Goal: Transaction & Acquisition: Purchase product/service

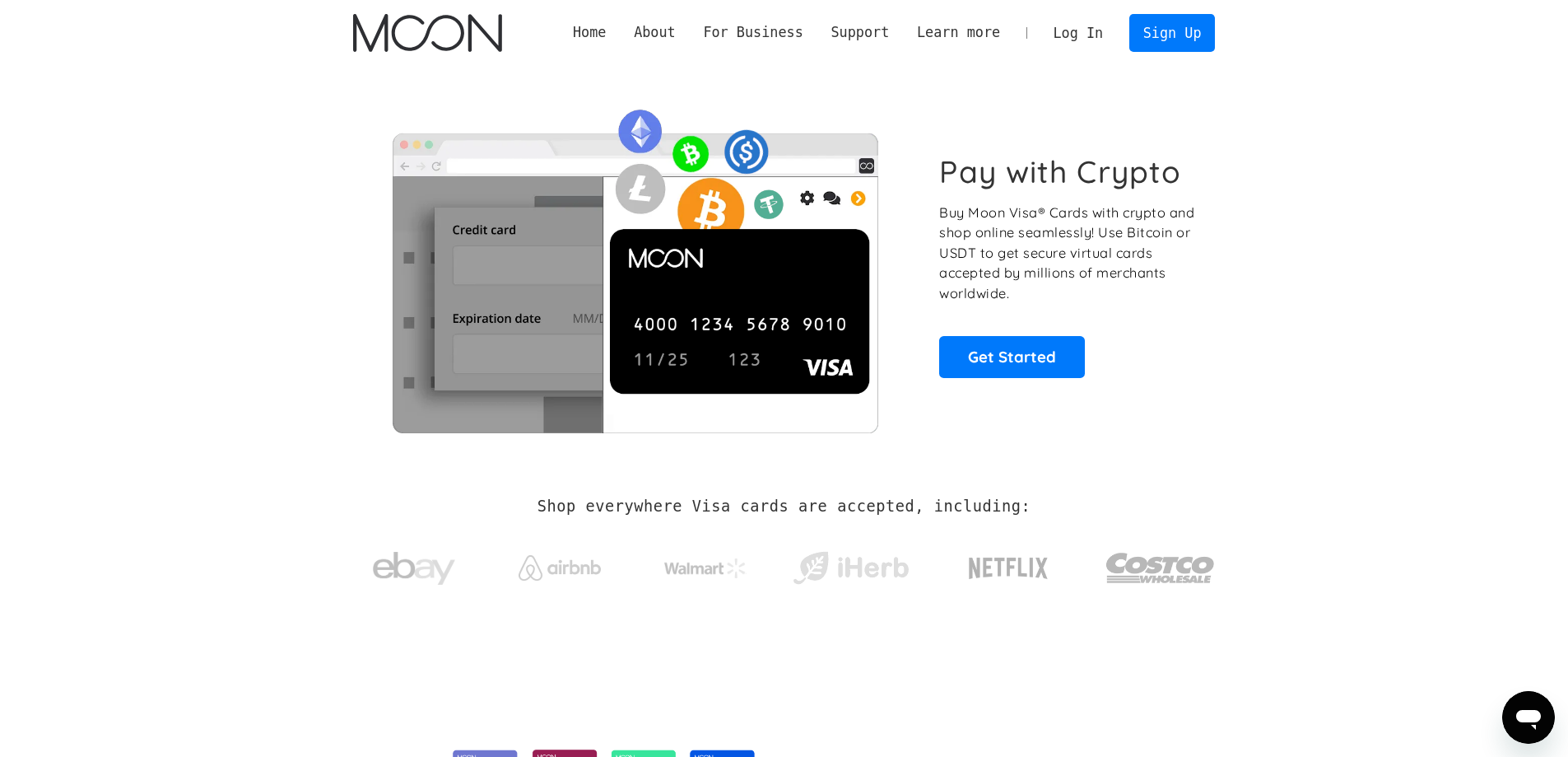
click at [1115, 28] on link "Log In" at bounding box center [1078, 32] width 77 height 36
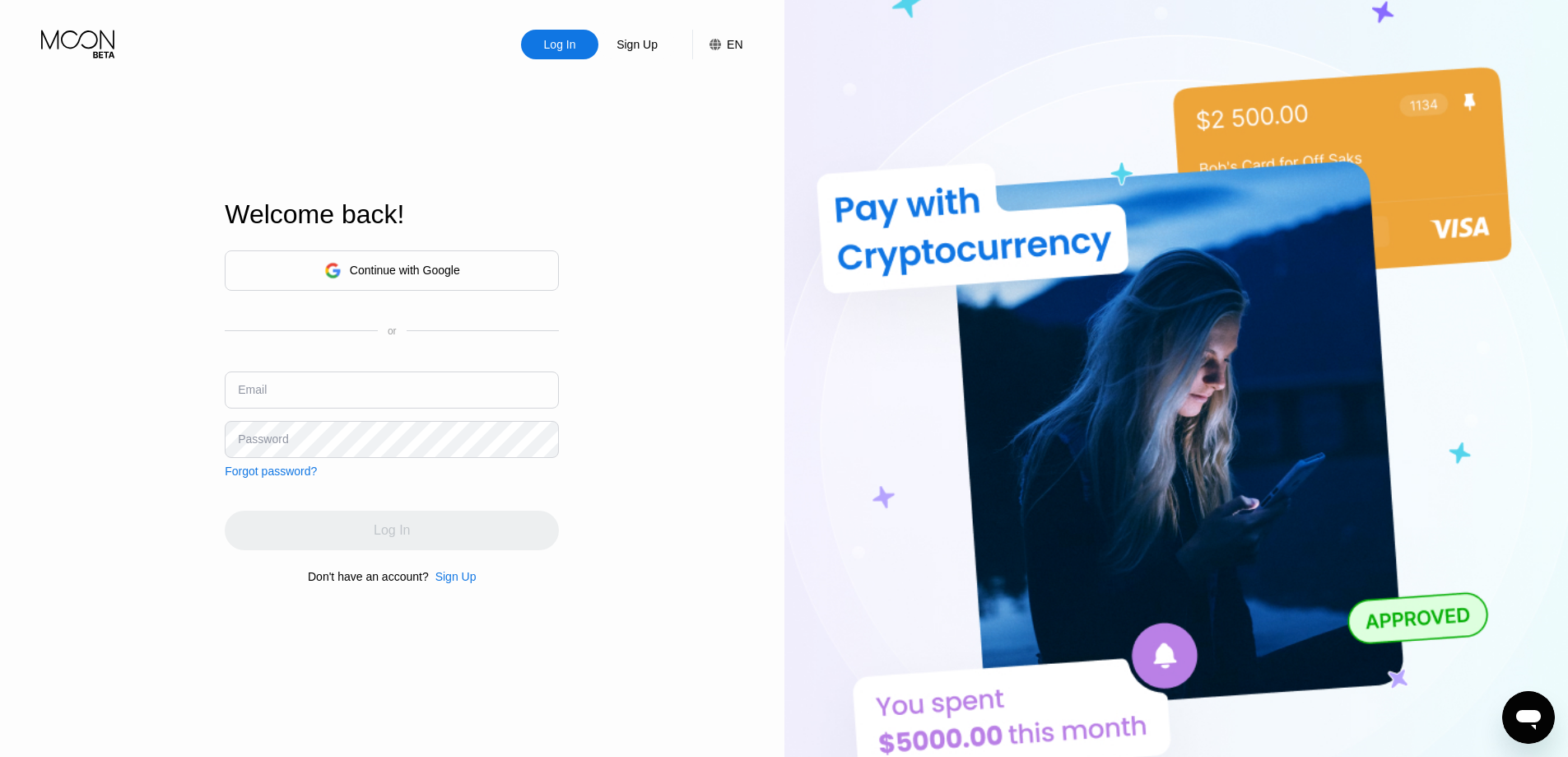
click at [486, 243] on div "Welcome back!" at bounding box center [392, 225] width 334 height 51
click at [481, 256] on div "Continue with Google" at bounding box center [392, 270] width 334 height 40
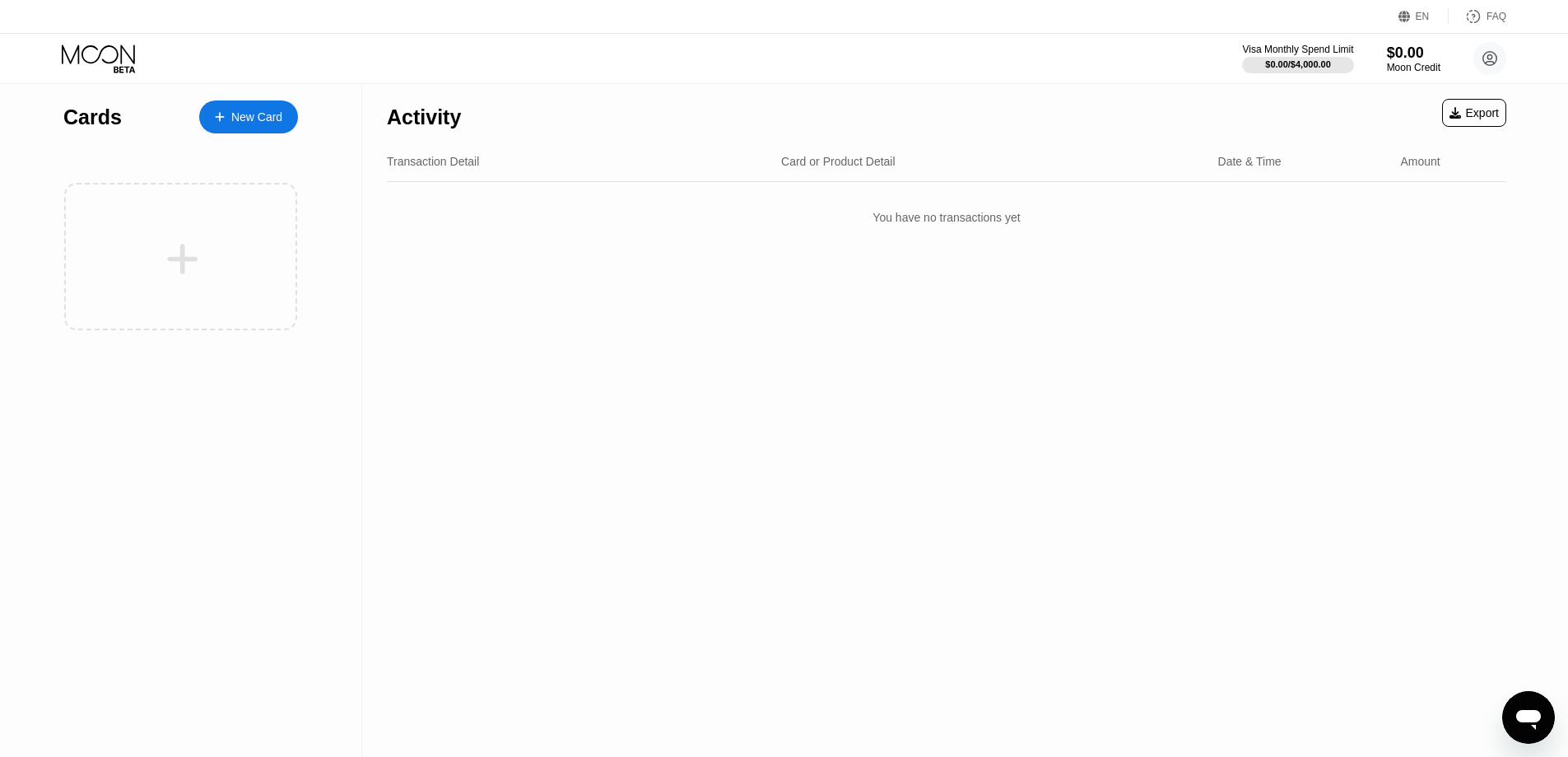
click at [260, 149] on div "Cards New Card" at bounding box center [180, 215] width 235 height 263
click at [276, 127] on div "New Card" at bounding box center [248, 117] width 98 height 33
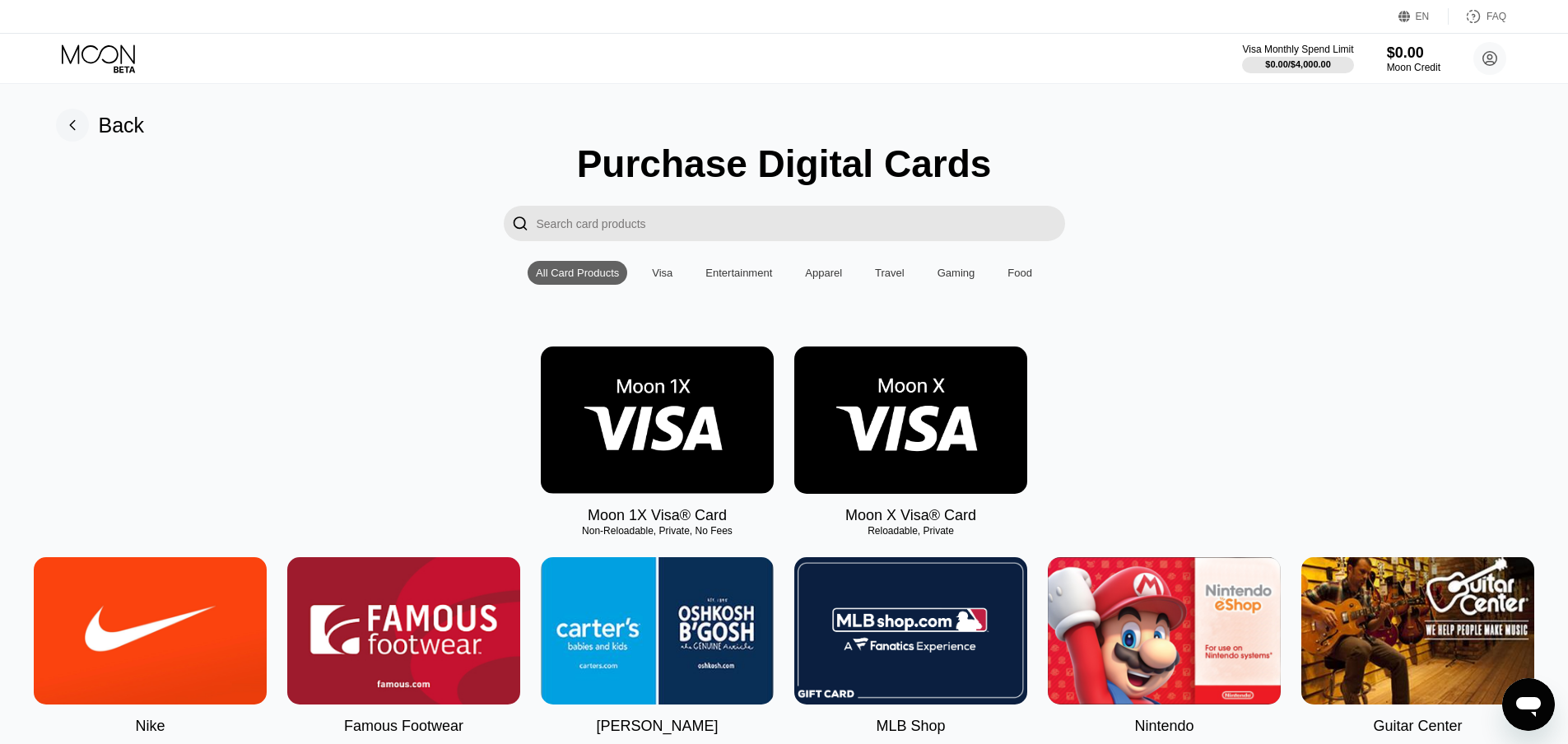
click at [918, 440] on img at bounding box center [911, 420] width 233 height 147
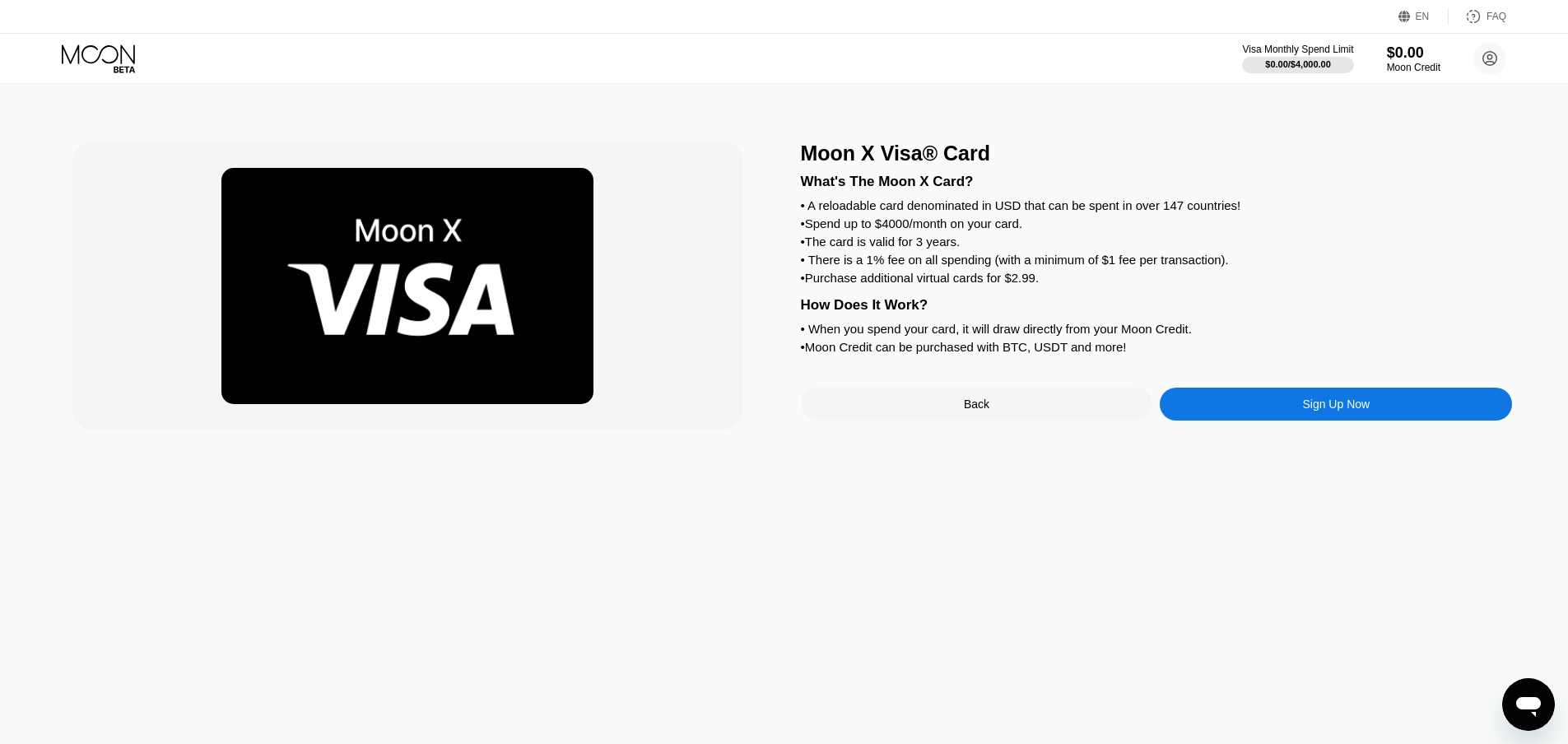
click at [1195, 414] on div "Sign Up Now" at bounding box center [1336, 404] width 353 height 33
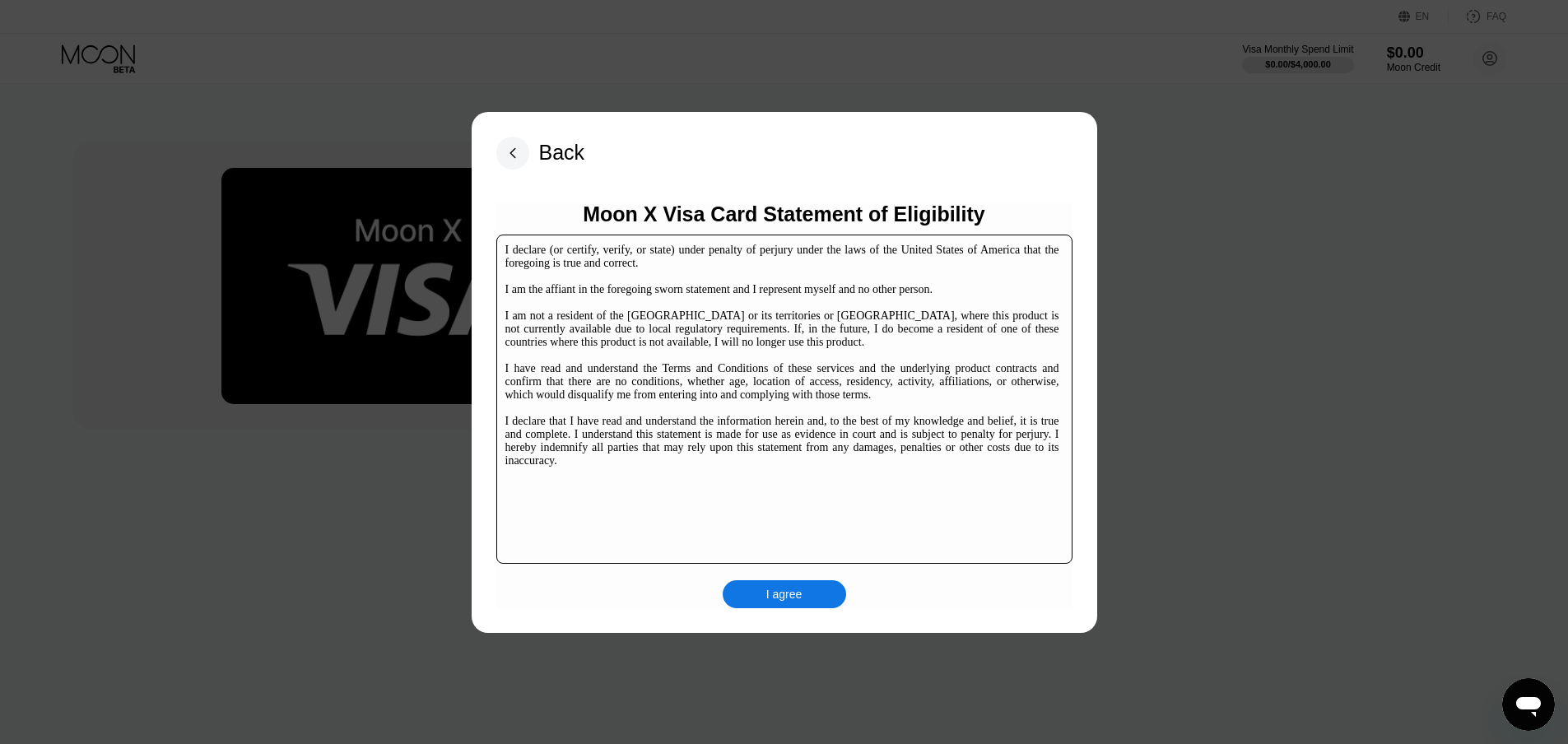
click at [788, 601] on div "I agree" at bounding box center [784, 594] width 36 height 15
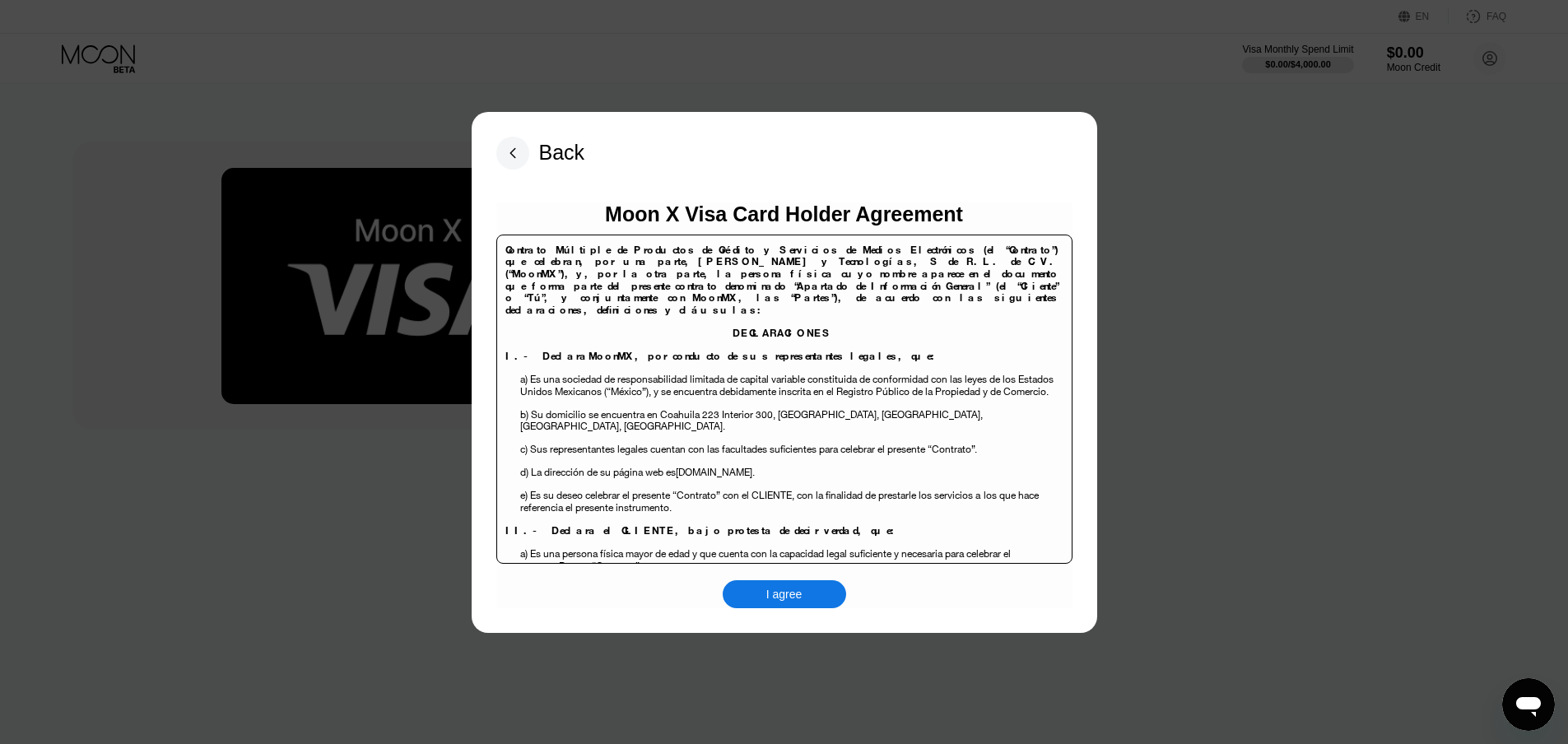
click at [760, 608] on div "I agree" at bounding box center [784, 594] width 124 height 28
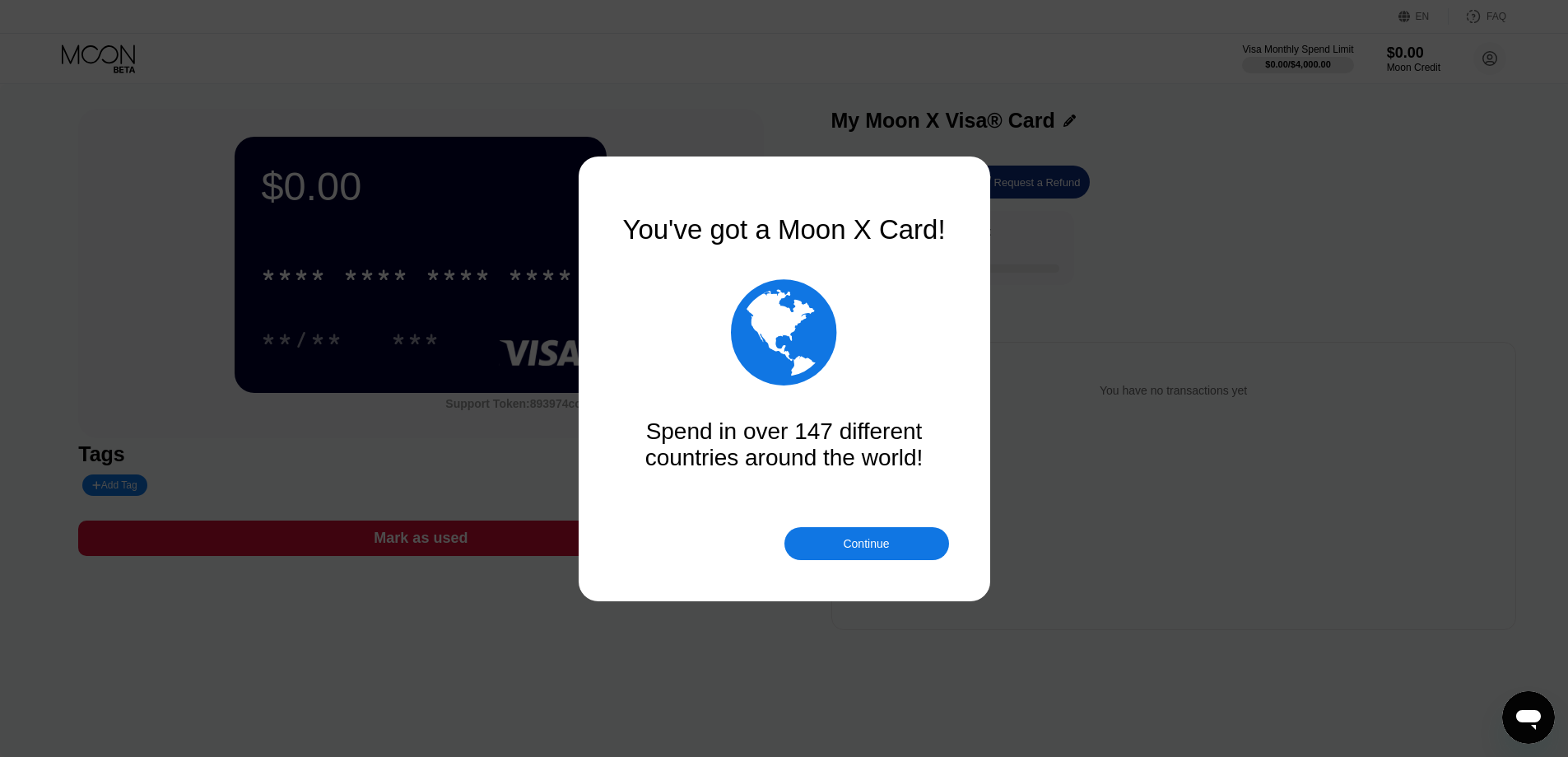
click at [839, 530] on div "Continue" at bounding box center [867, 544] width 165 height 33
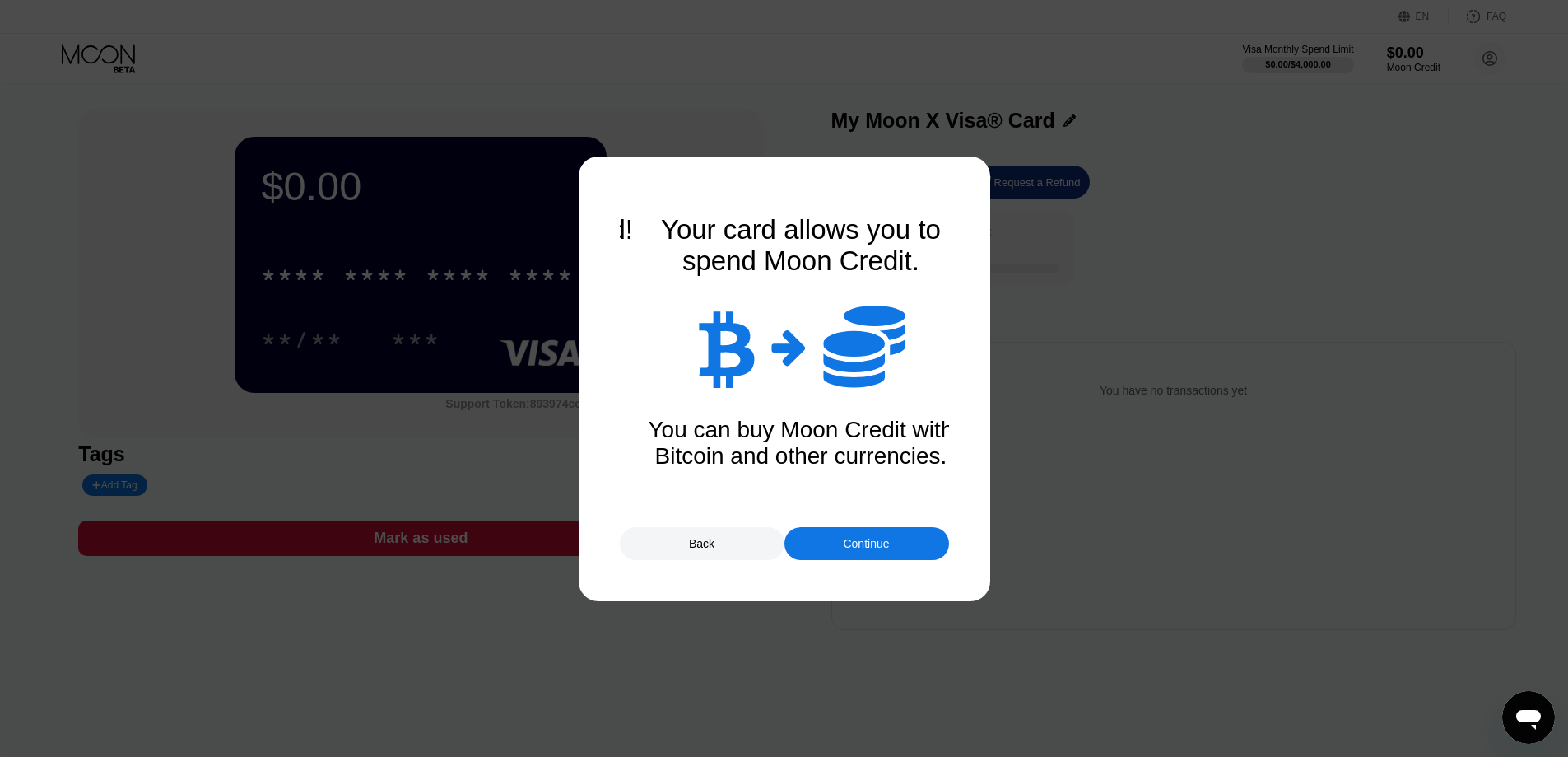
click at [839, 532] on div "Continue" at bounding box center [867, 544] width 165 height 33
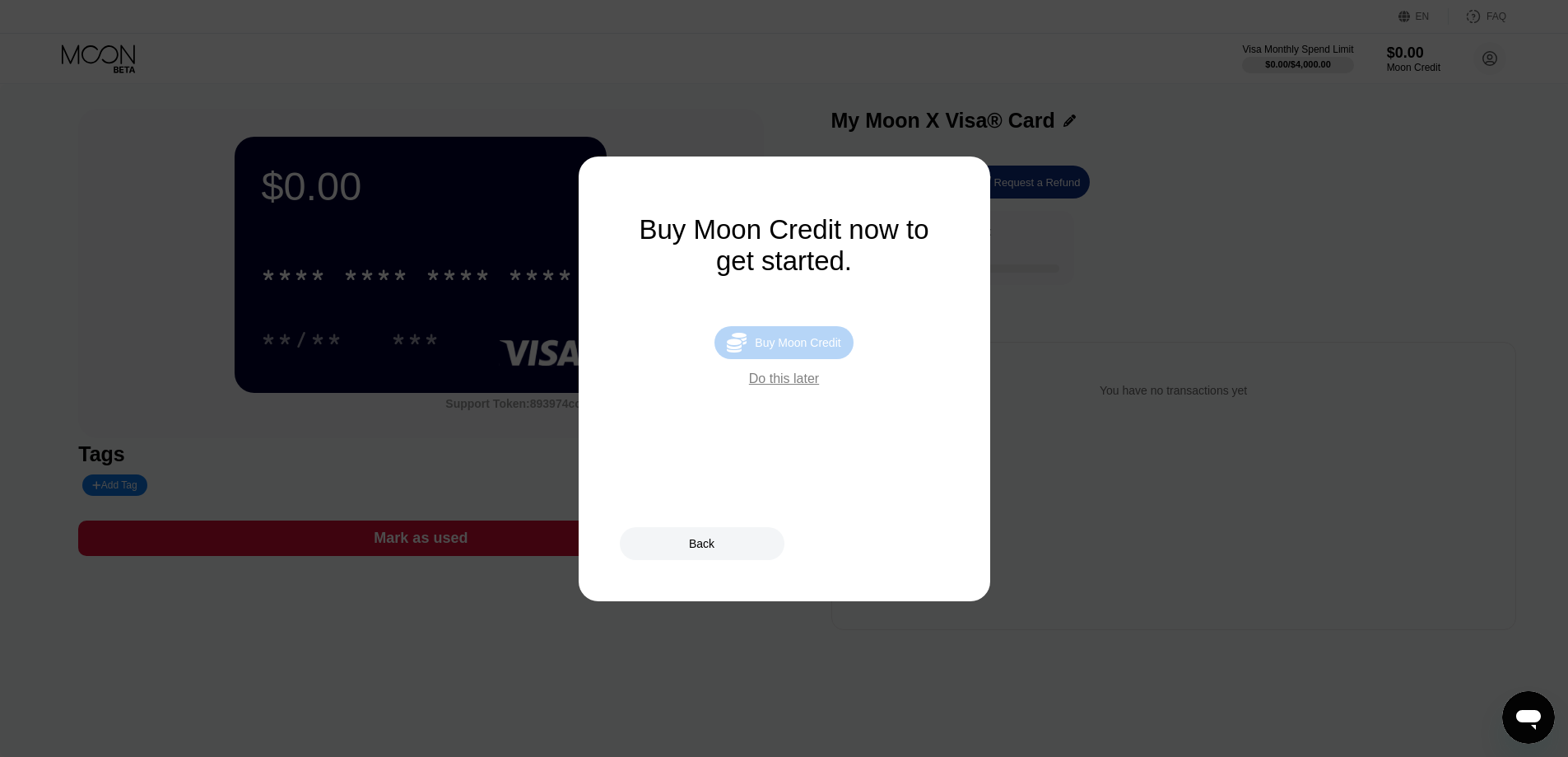
click at [801, 360] on div " Buy Moon Credit" at bounding box center [784, 343] width 138 height 33
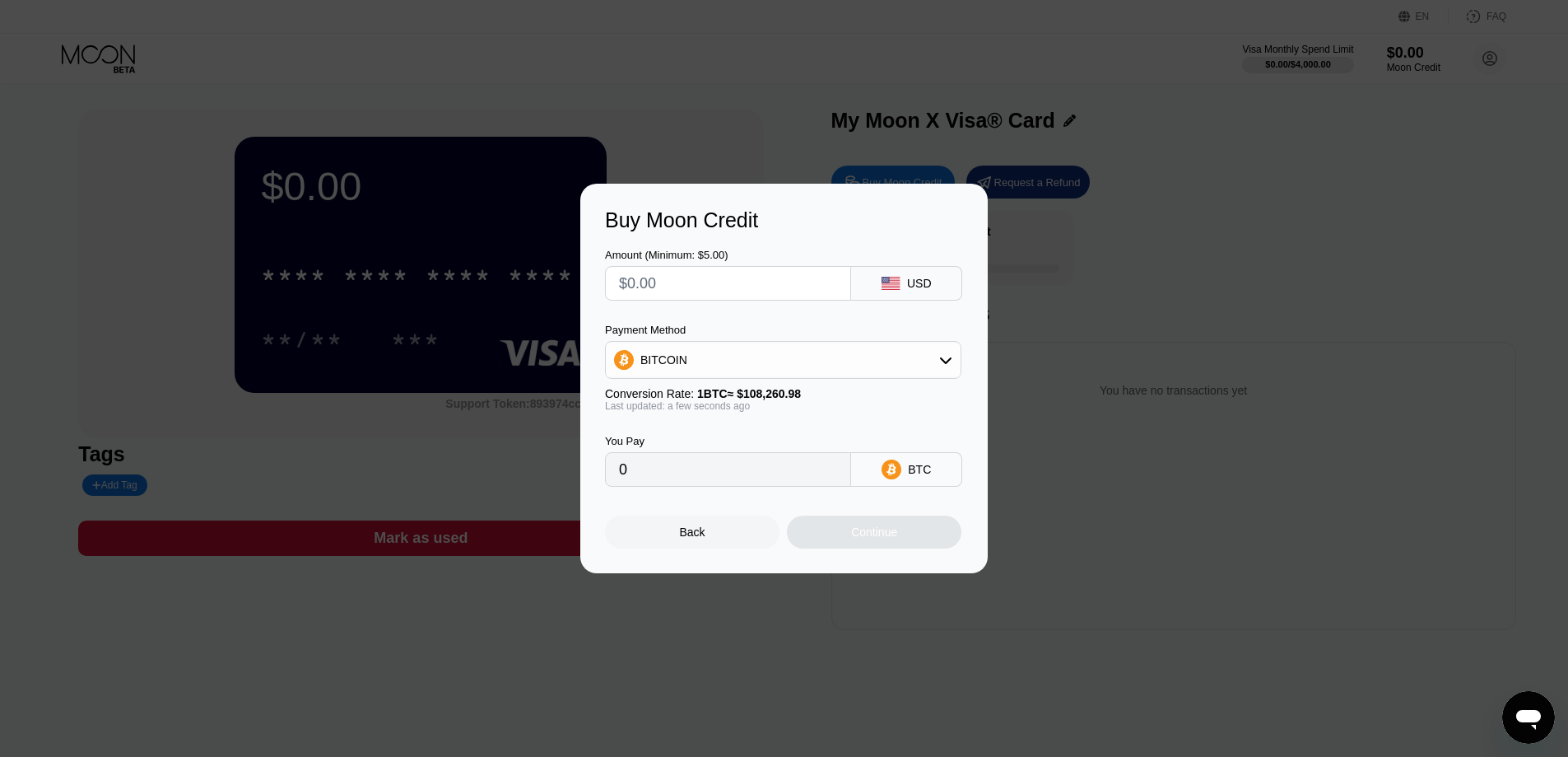
click at [731, 543] on div "Back" at bounding box center [691, 532] width 174 height 33
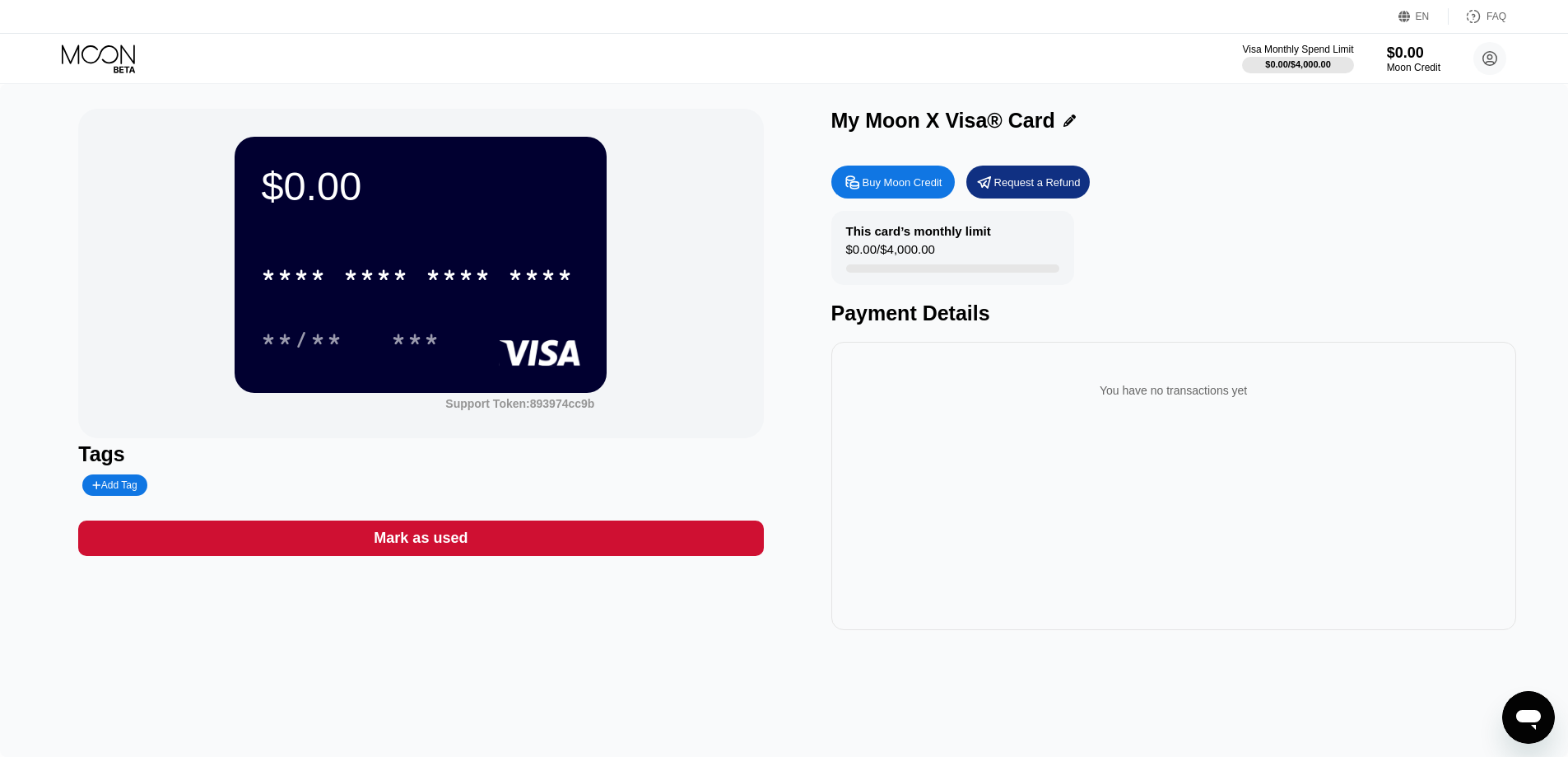
click at [897, 189] on div "Buy Moon Credit" at bounding box center [903, 182] width 80 height 14
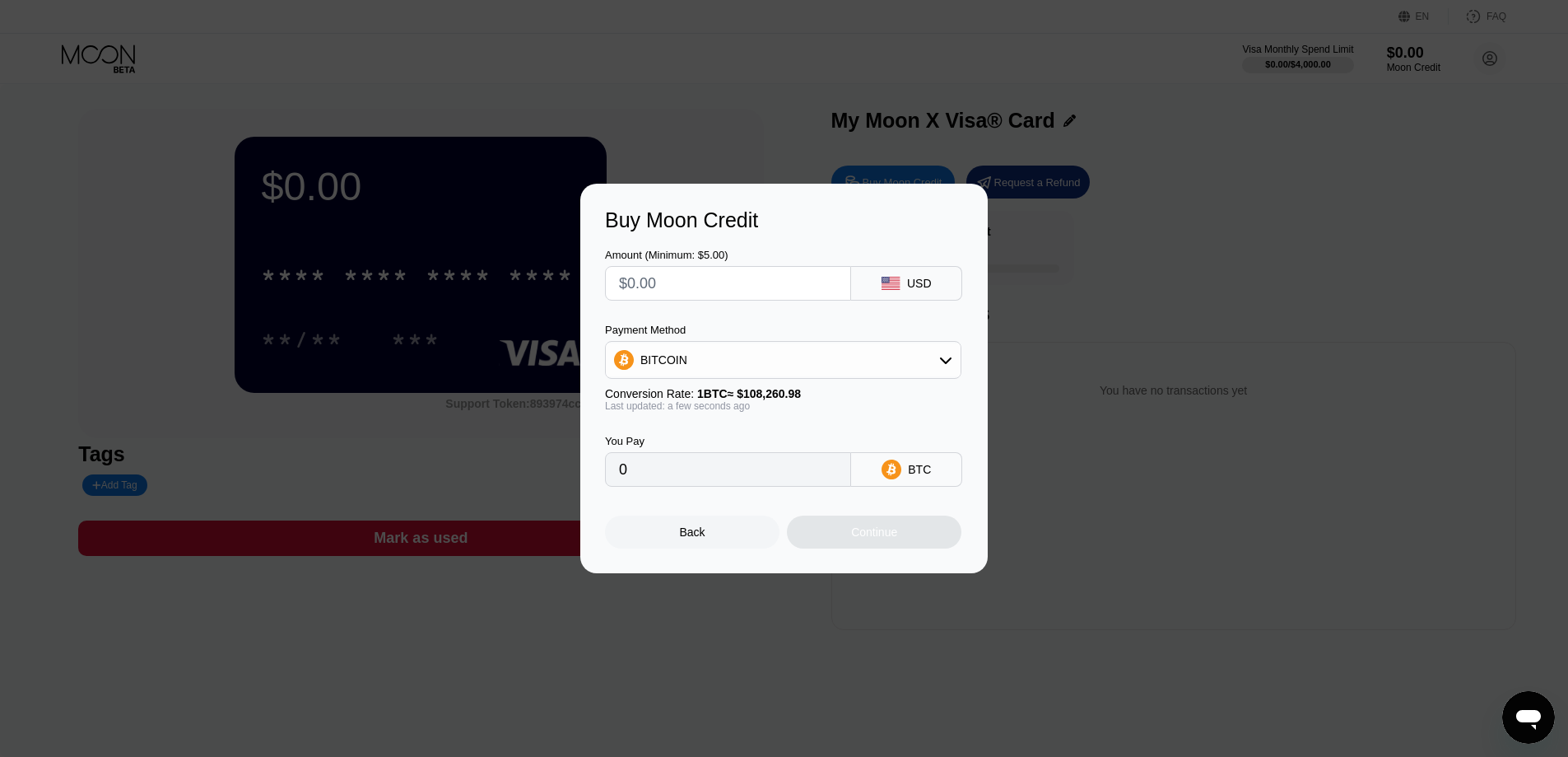
click at [883, 298] on div "USD" at bounding box center [907, 284] width 111 height 35
click at [891, 284] on icon at bounding box center [890, 284] width 19 height 14
click at [864, 364] on div "BITCOIN" at bounding box center [783, 360] width 355 height 33
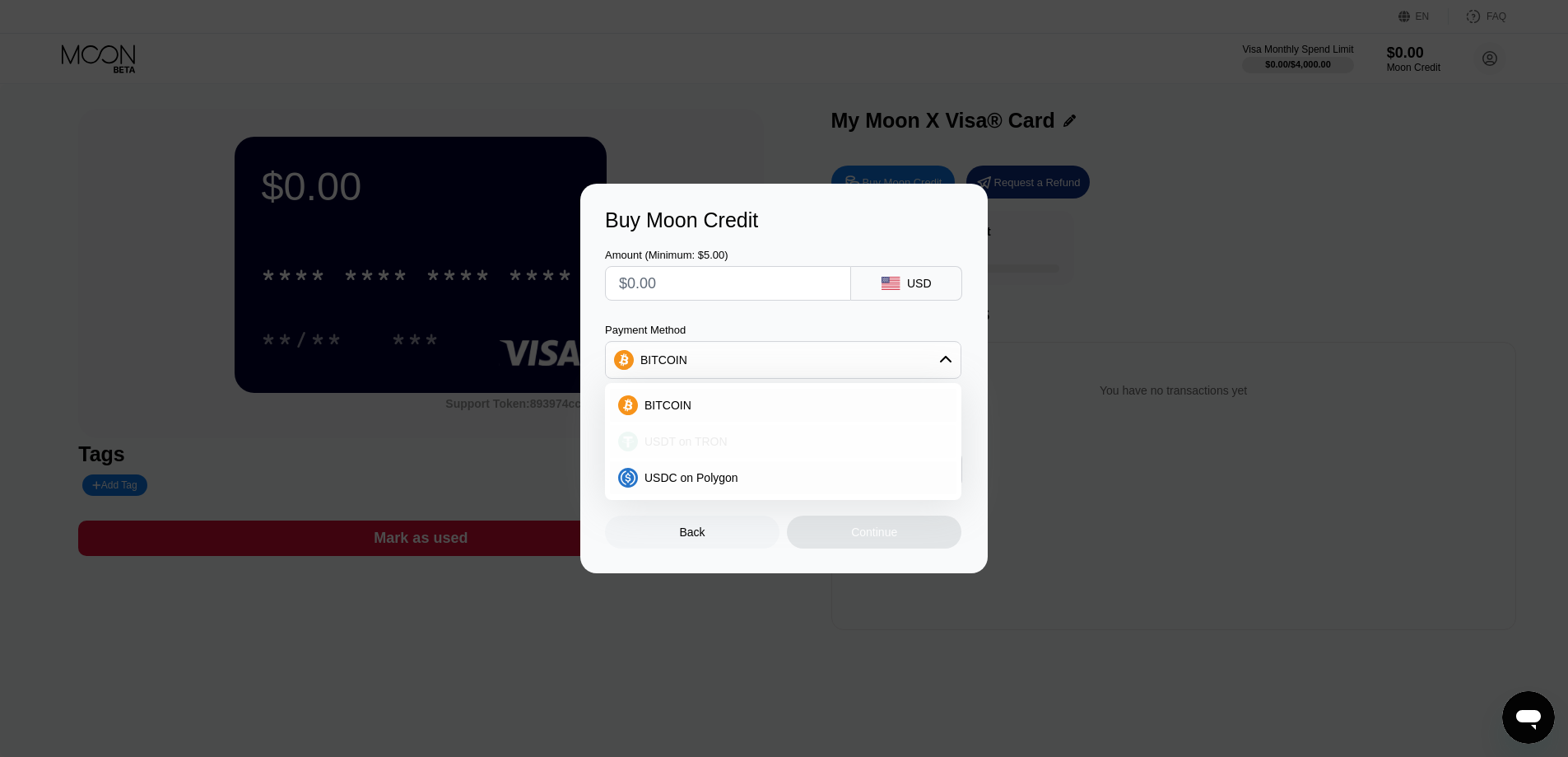
click at [817, 444] on div "USDT on TRON" at bounding box center [793, 441] width 311 height 14
type input "0.00"
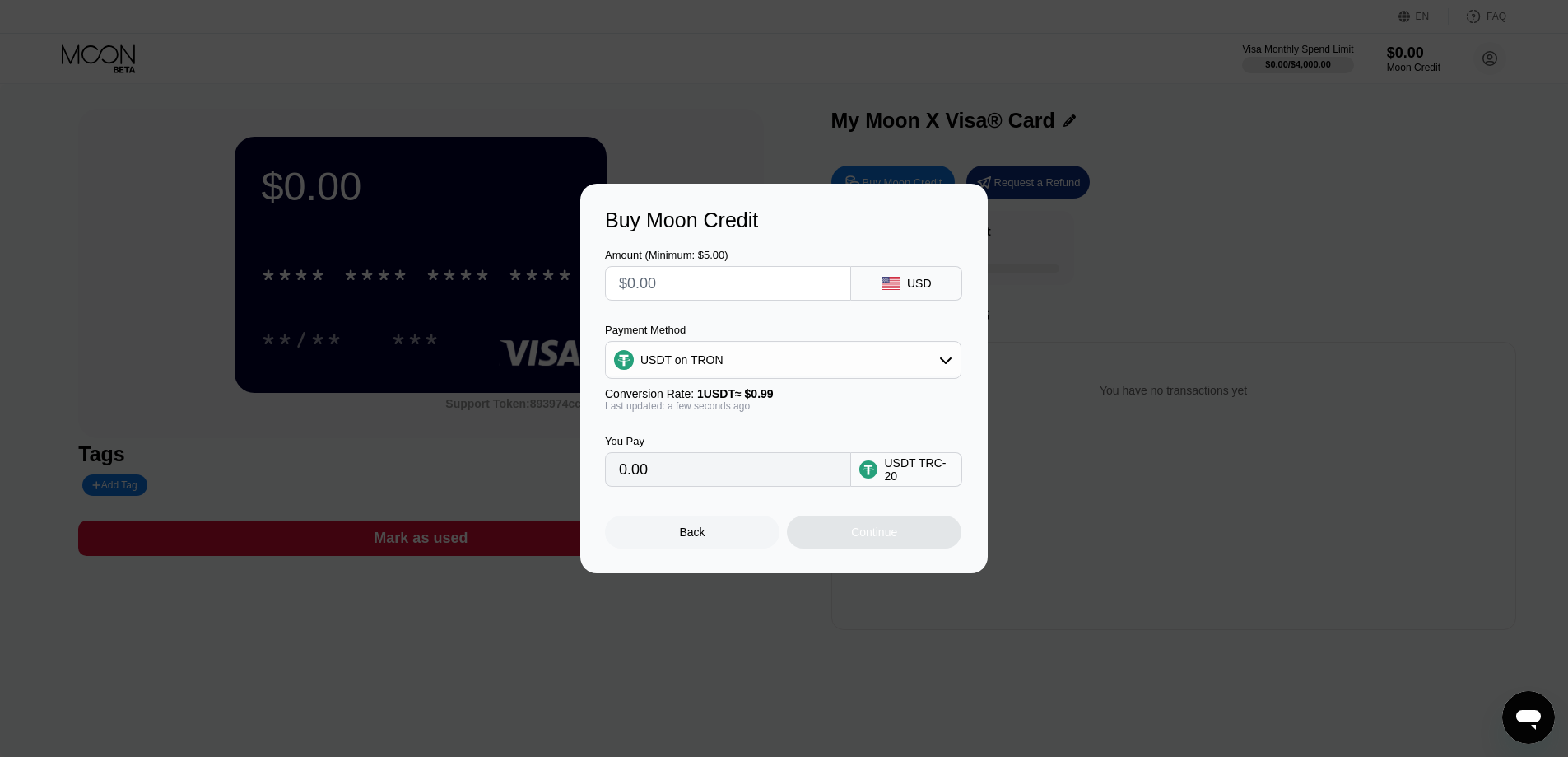
drag, startPoint x: 811, startPoint y: 472, endPoint x: 589, endPoint y: 482, distance: 222.2
click at [593, 480] on div "Buy Moon Credit Amount (Minimum: $5.00) USD Payment Method USDT on TRON Convers…" at bounding box center [784, 379] width 407 height 390
click at [742, 275] on input "text" at bounding box center [728, 284] width 218 height 33
type input "$6"
type input "6.06"
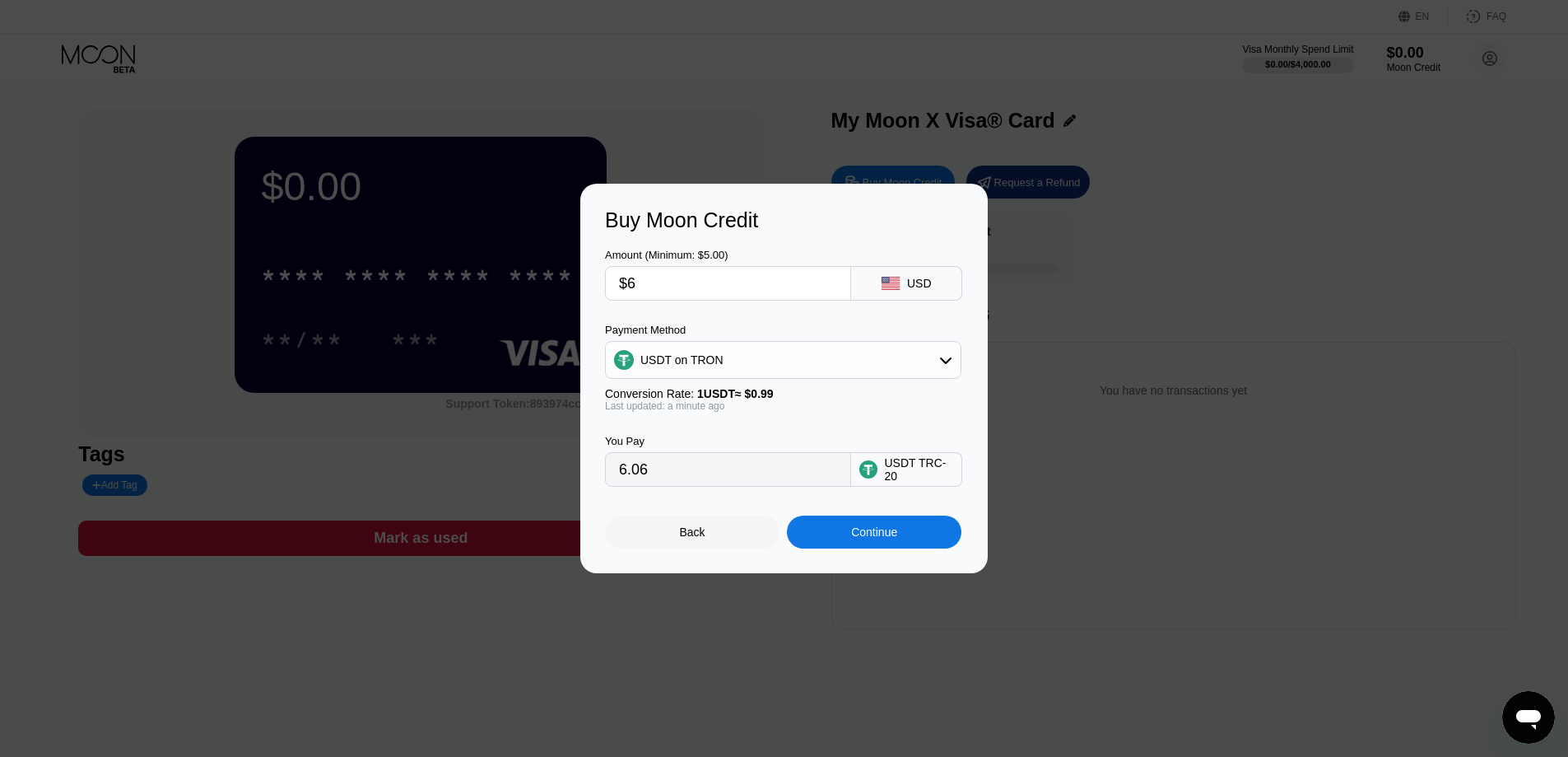
type input "$6"
click at [870, 546] on div "Continue" at bounding box center [874, 532] width 174 height 33
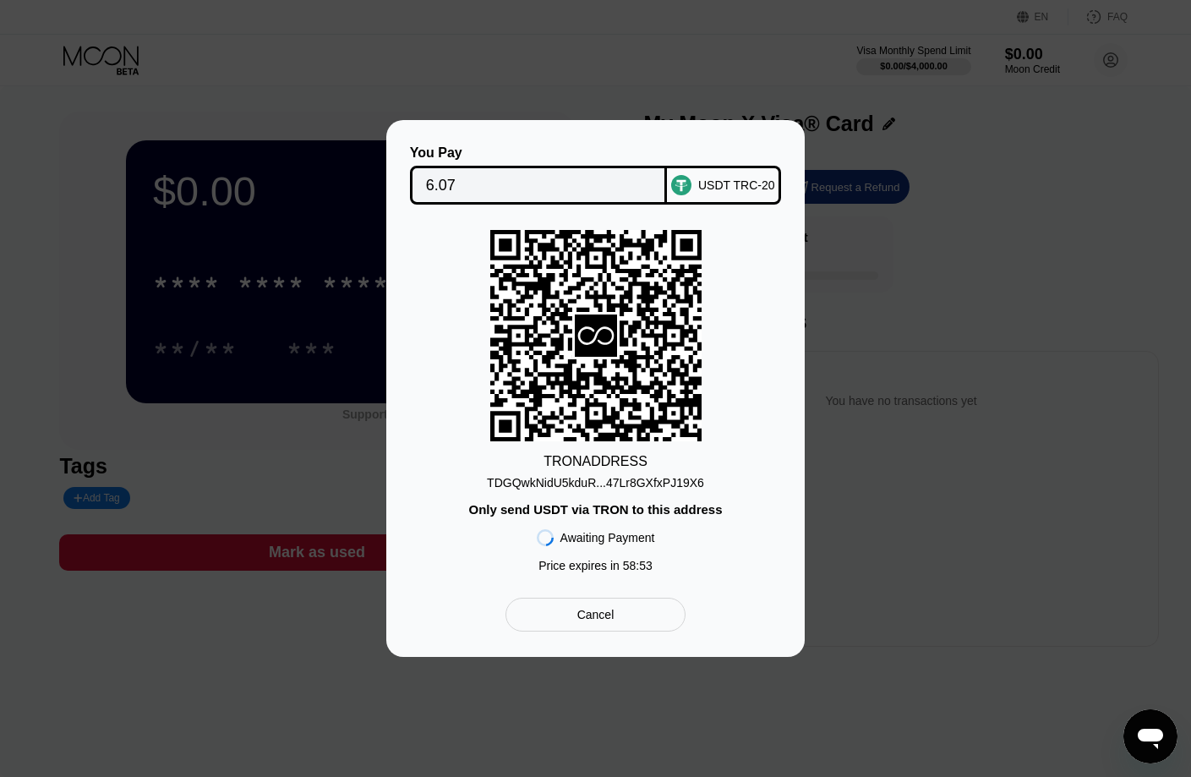
click at [620, 485] on div "TDGQwkNidU5kduR...47Lr8GXfxPJ19X6" at bounding box center [595, 483] width 217 height 14
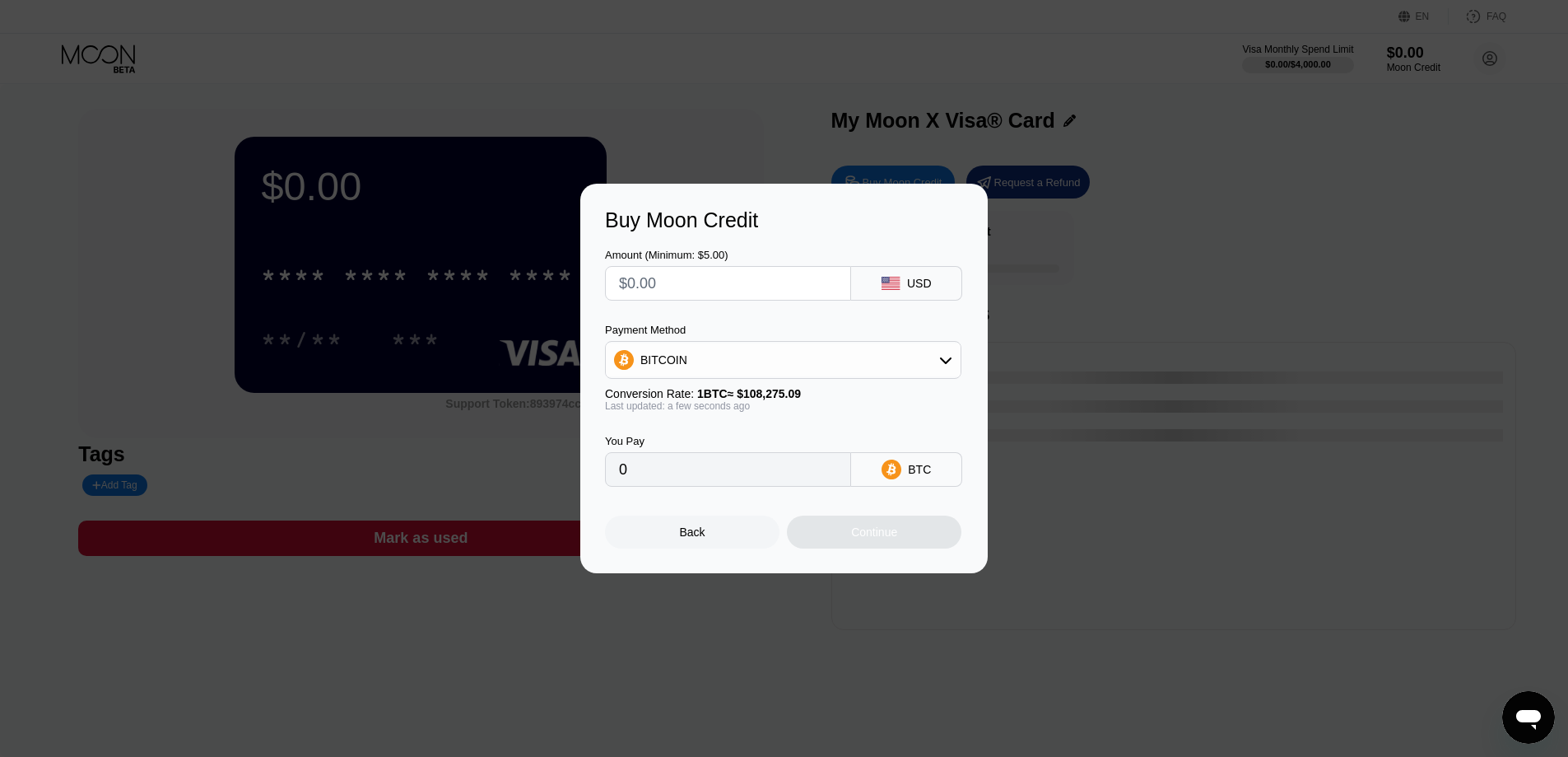
click at [876, 126] on div at bounding box center [790, 378] width 1581 height 757
click at [718, 549] on div "Back" at bounding box center [691, 532] width 174 height 33
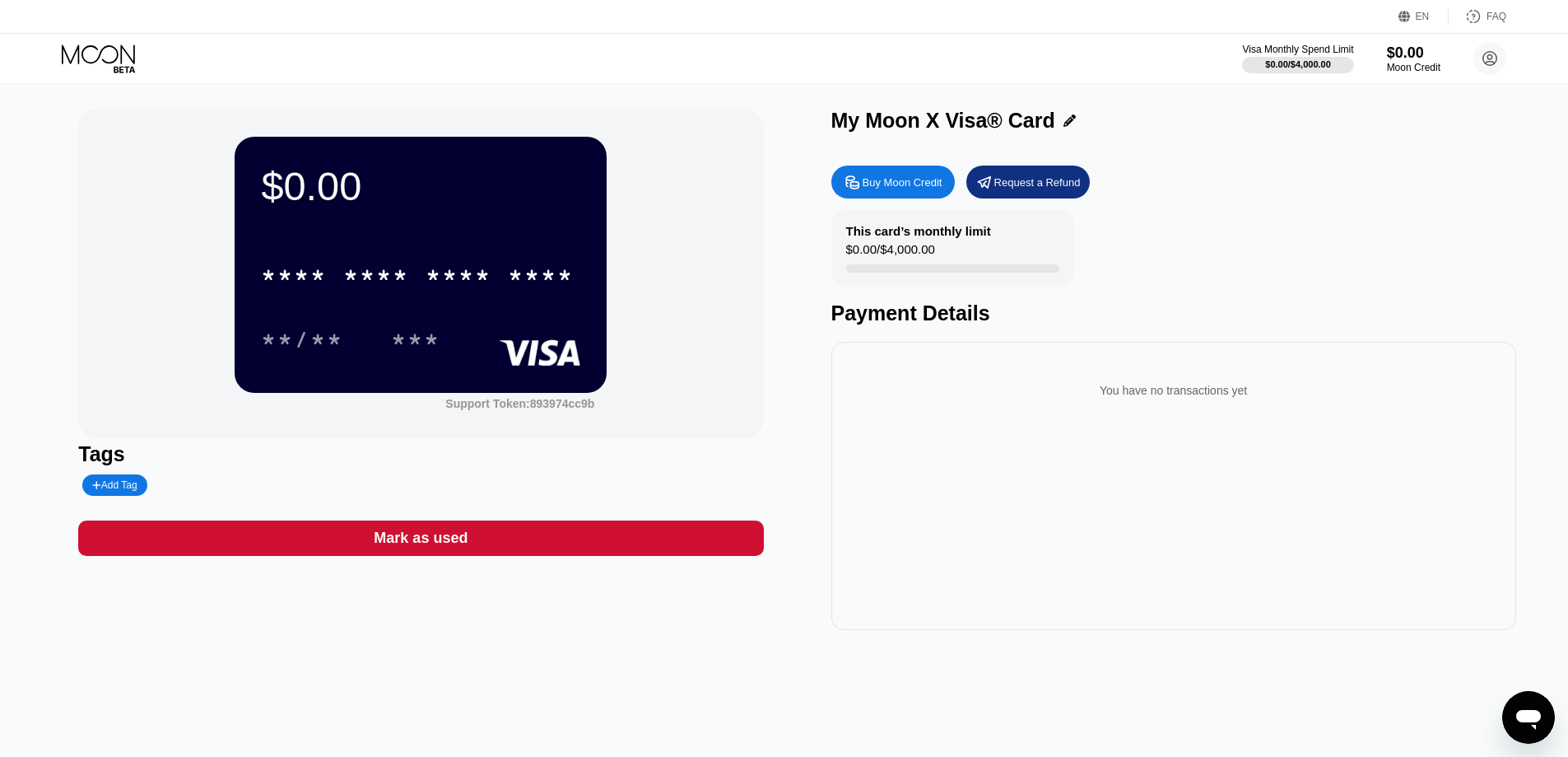
click at [1485, 55] on icon at bounding box center [1490, 58] width 14 height 14
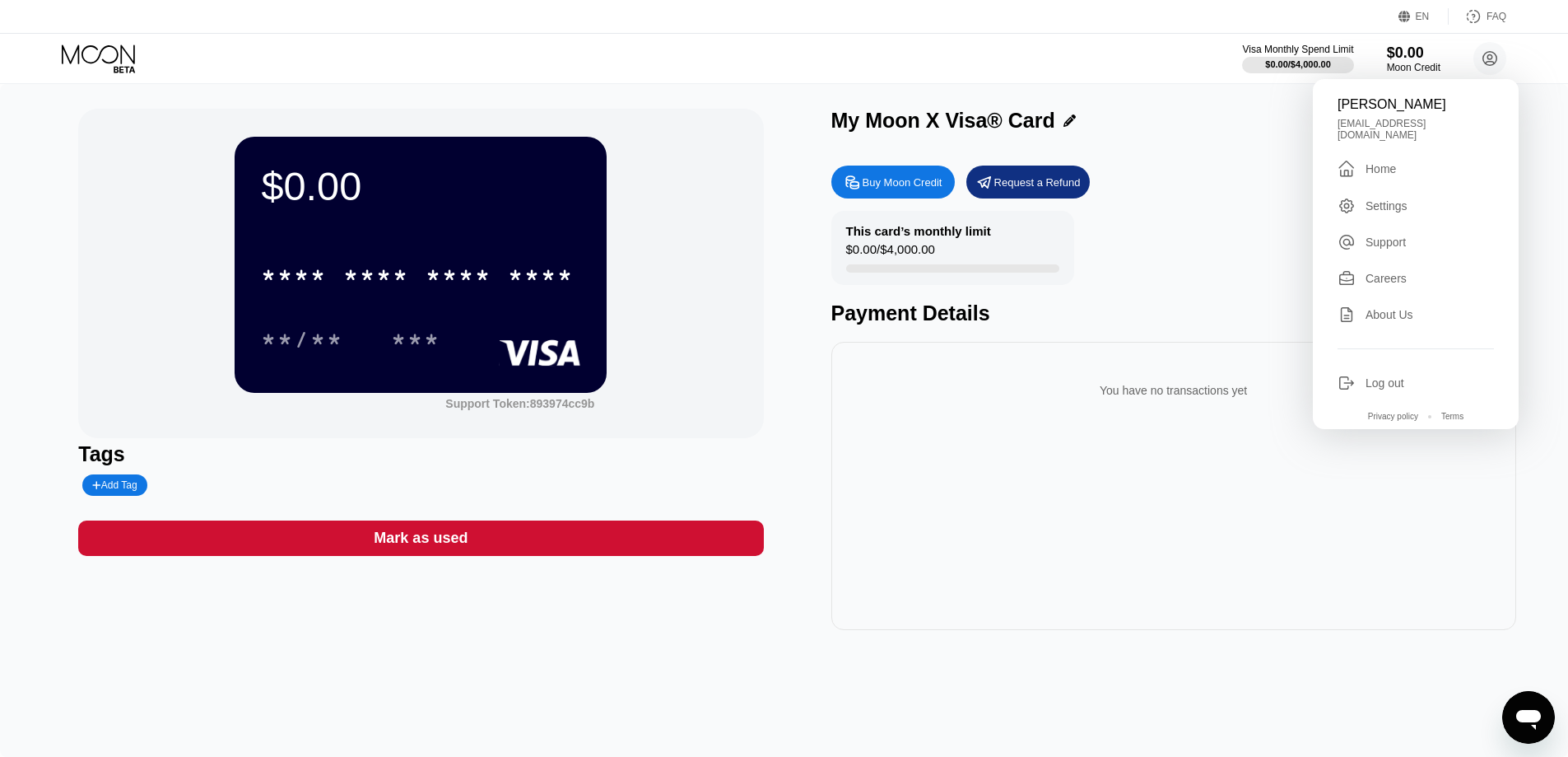
click at [1379, 118] on div "Amir realforamir1@gmail.com  Home Settings Support Careers About Us Log out Pr…" at bounding box center [1415, 253] width 205 height 350
click at [1387, 163] on div "Home" at bounding box center [1380, 170] width 30 height 14
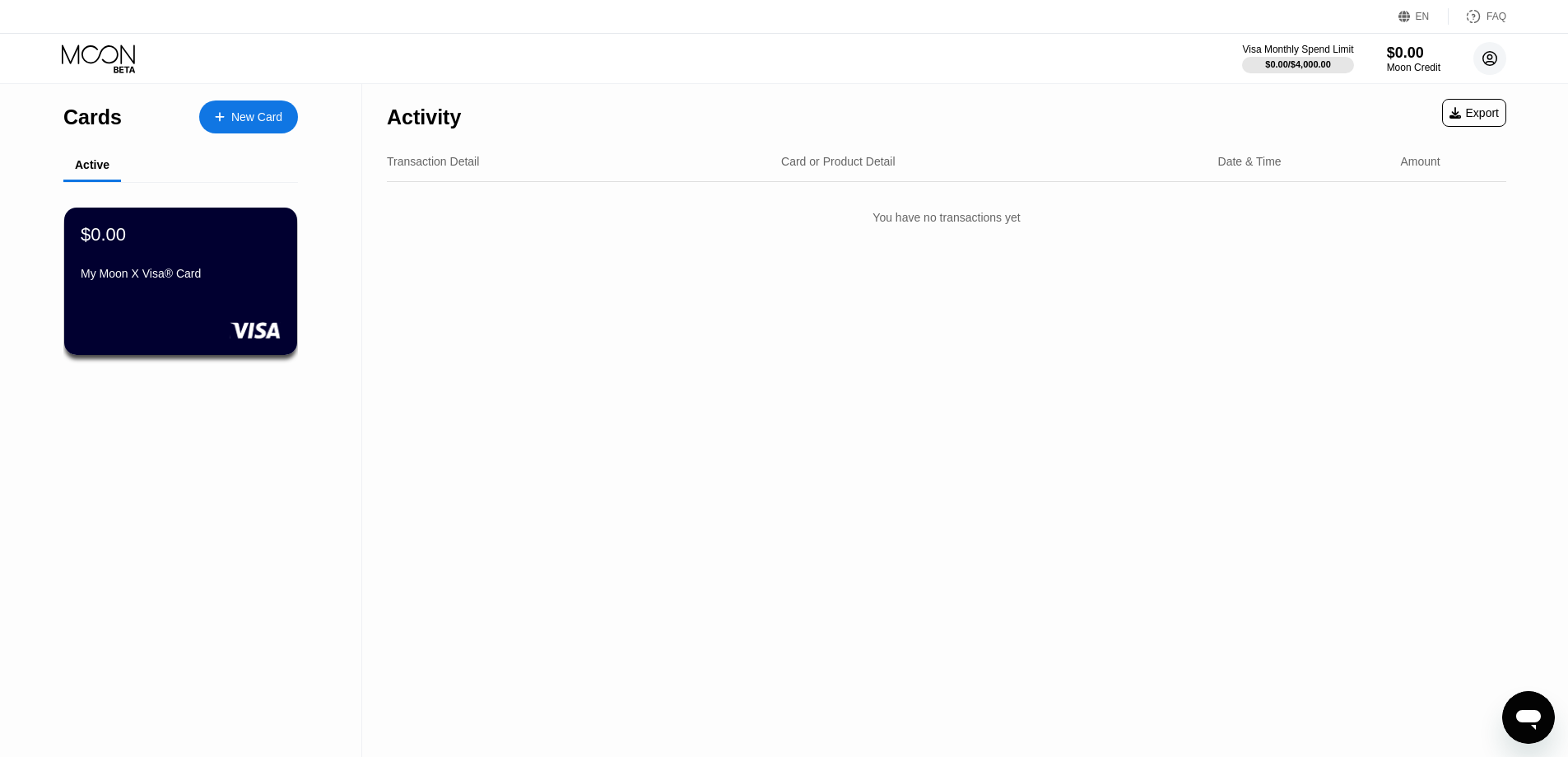
click at [1499, 73] on icon at bounding box center [1490, 58] width 33 height 33
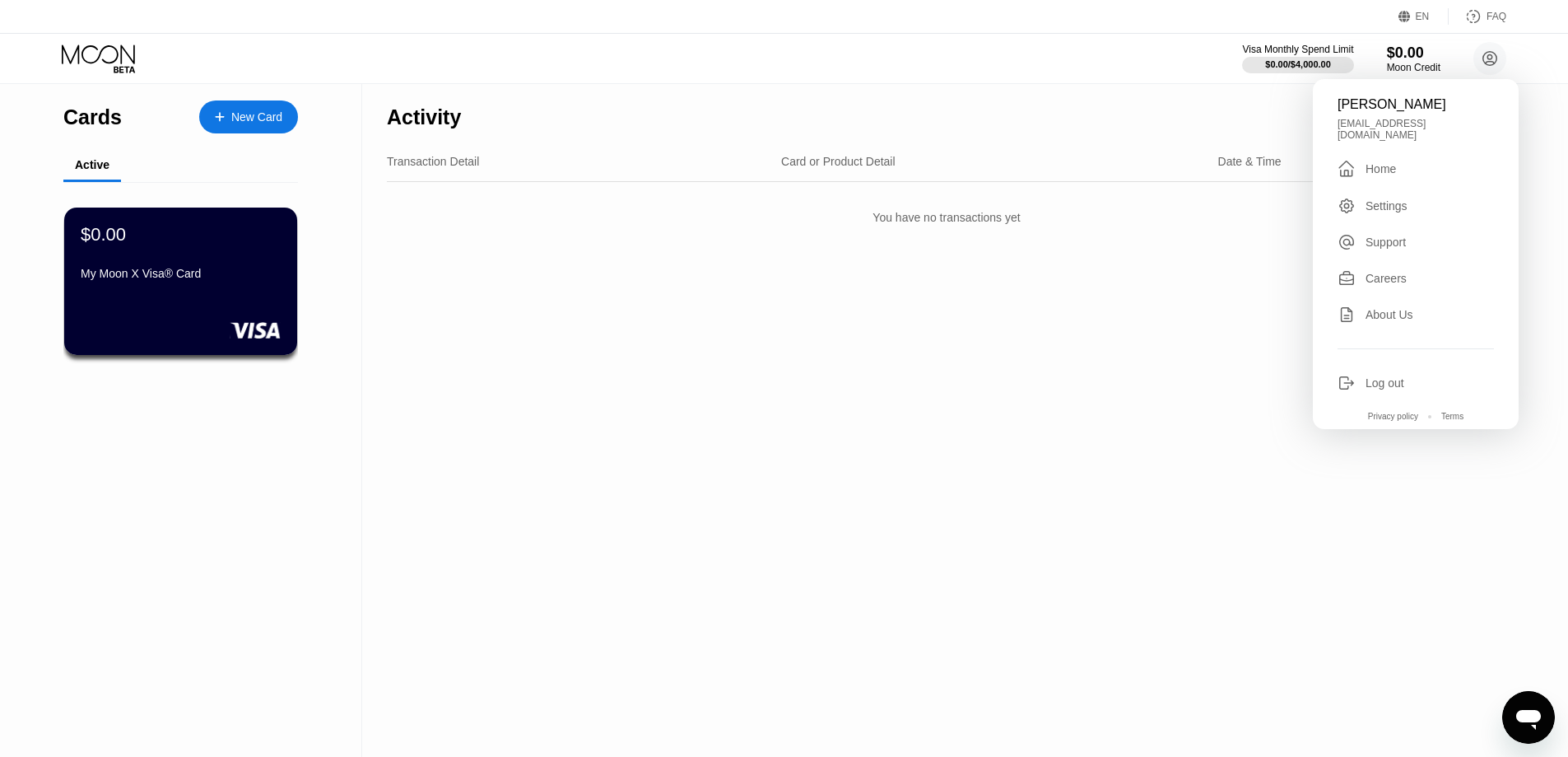
click at [1400, 189] on div "Amir realforamir1@gmail.com  Home Settings Support Careers About Us Log out Pr…" at bounding box center [1415, 253] width 205 height 350
click at [1394, 200] on div "Settings" at bounding box center [1386, 207] width 42 height 14
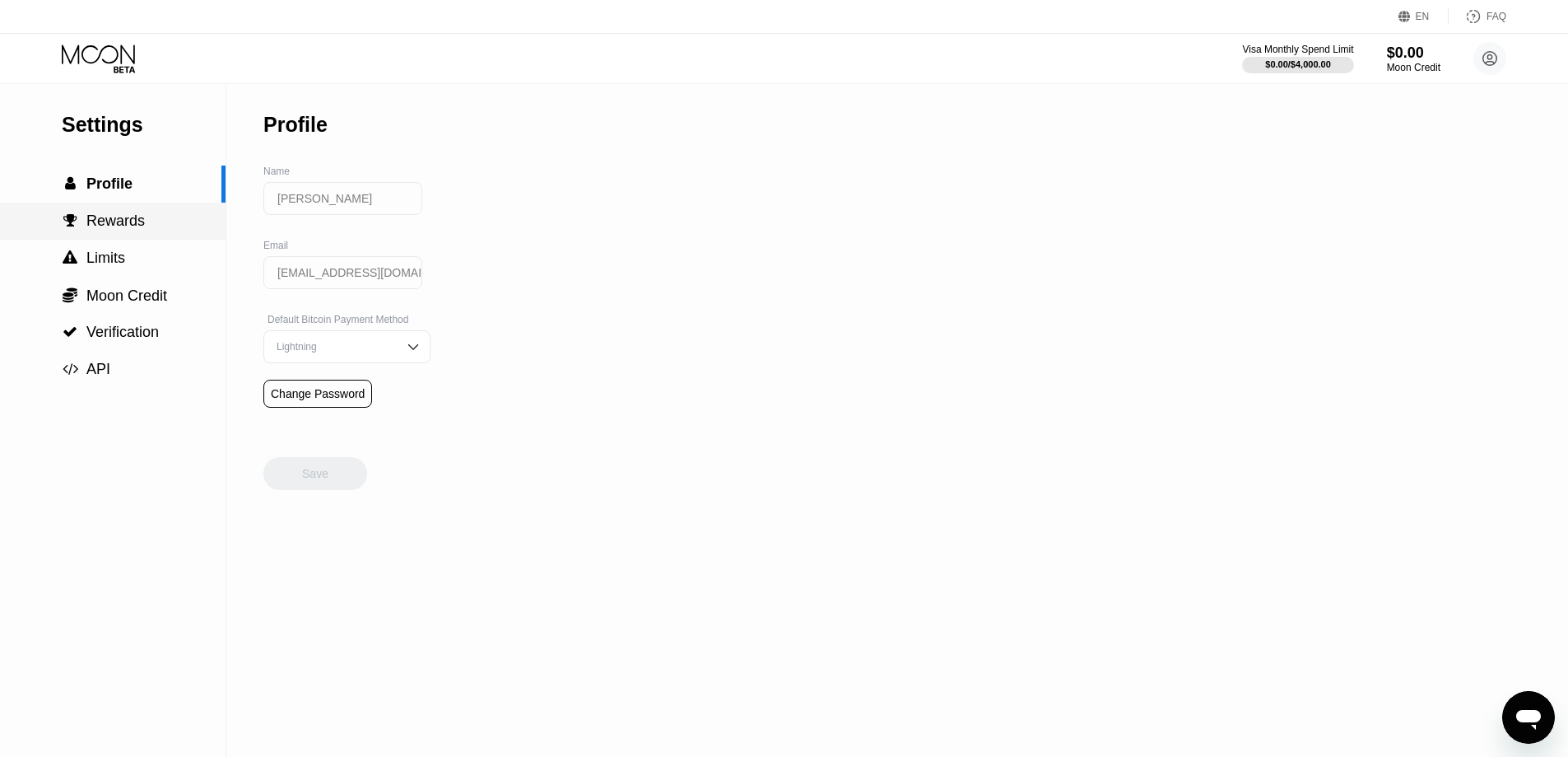
click at [152, 213] on div " Rewards" at bounding box center [113, 221] width 226 height 37
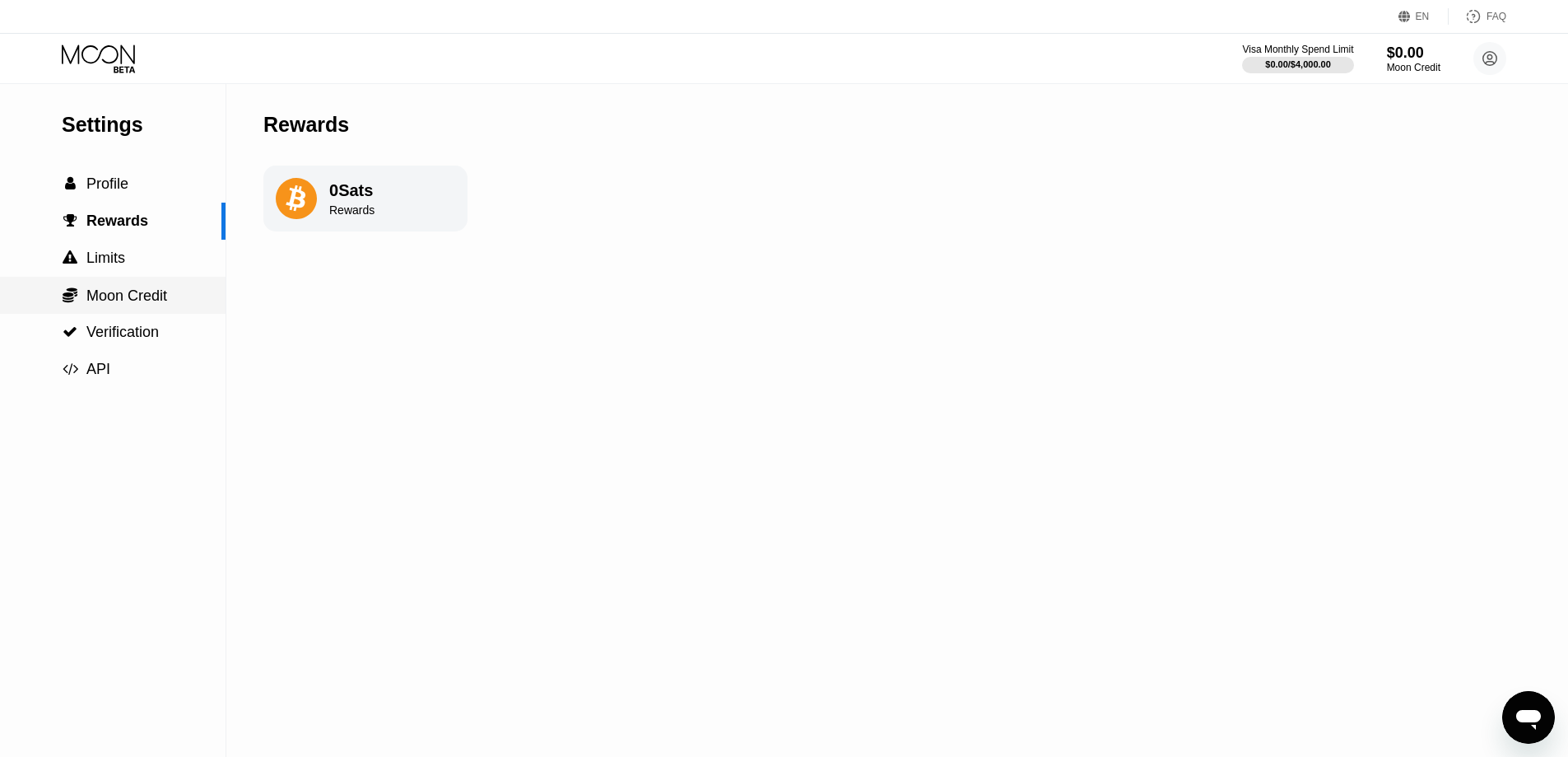
click at [143, 294] on span "Moon Credit" at bounding box center [127, 295] width 81 height 17
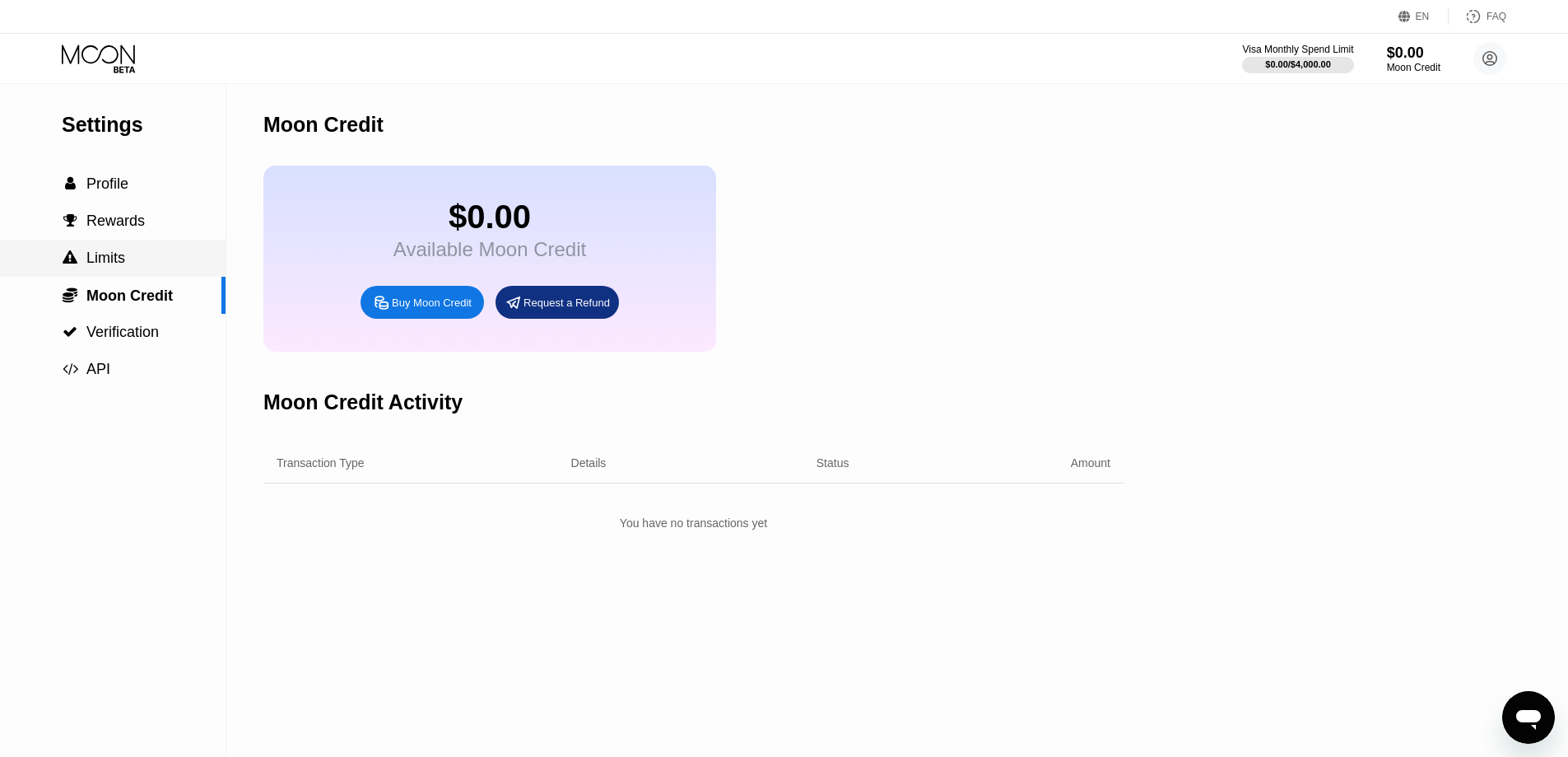
click at [146, 267] on div " Limits" at bounding box center [113, 258] width 226 height 18
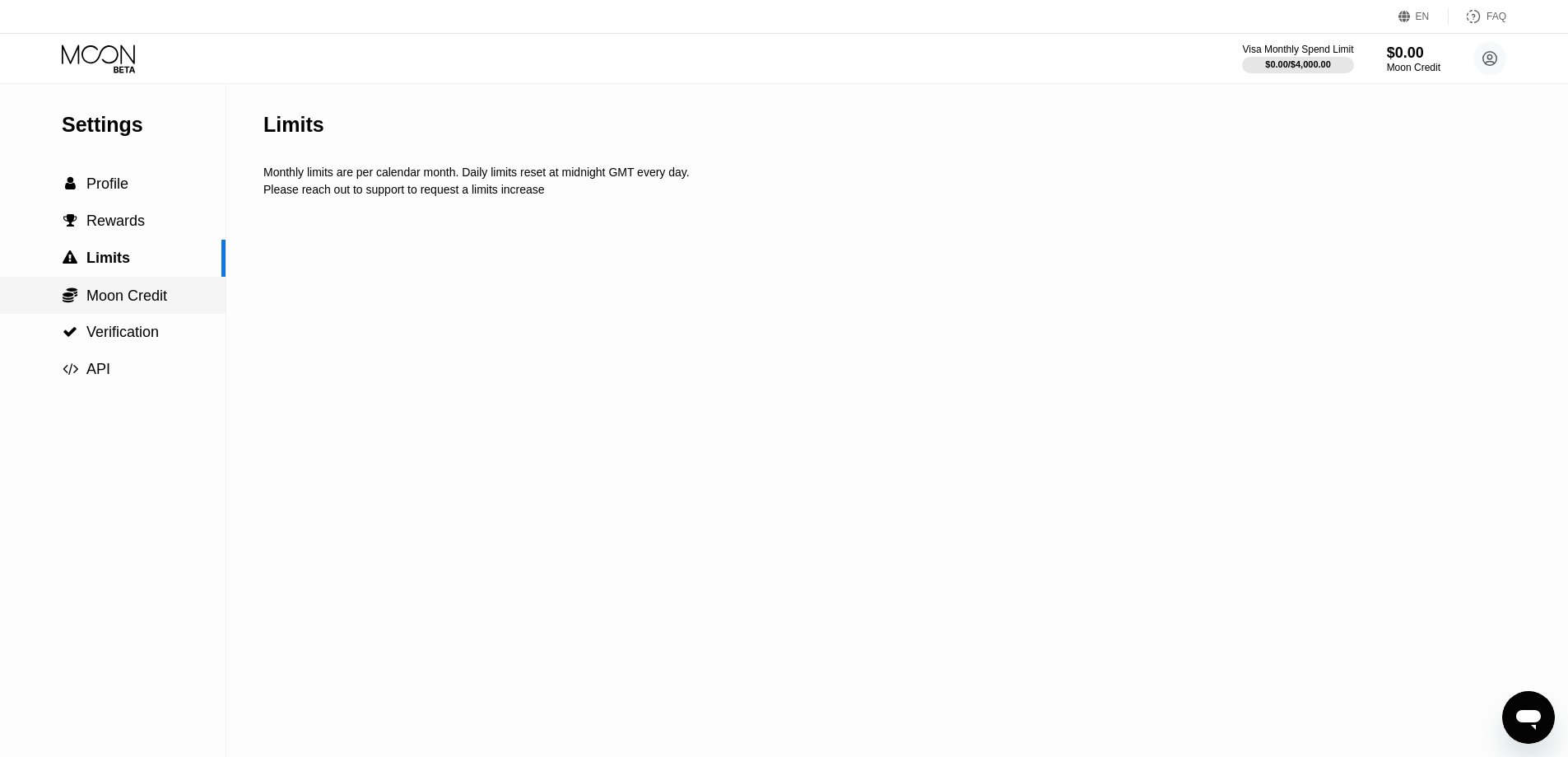
click at [154, 323] on div " Verification" at bounding box center [113, 332] width 226 height 37
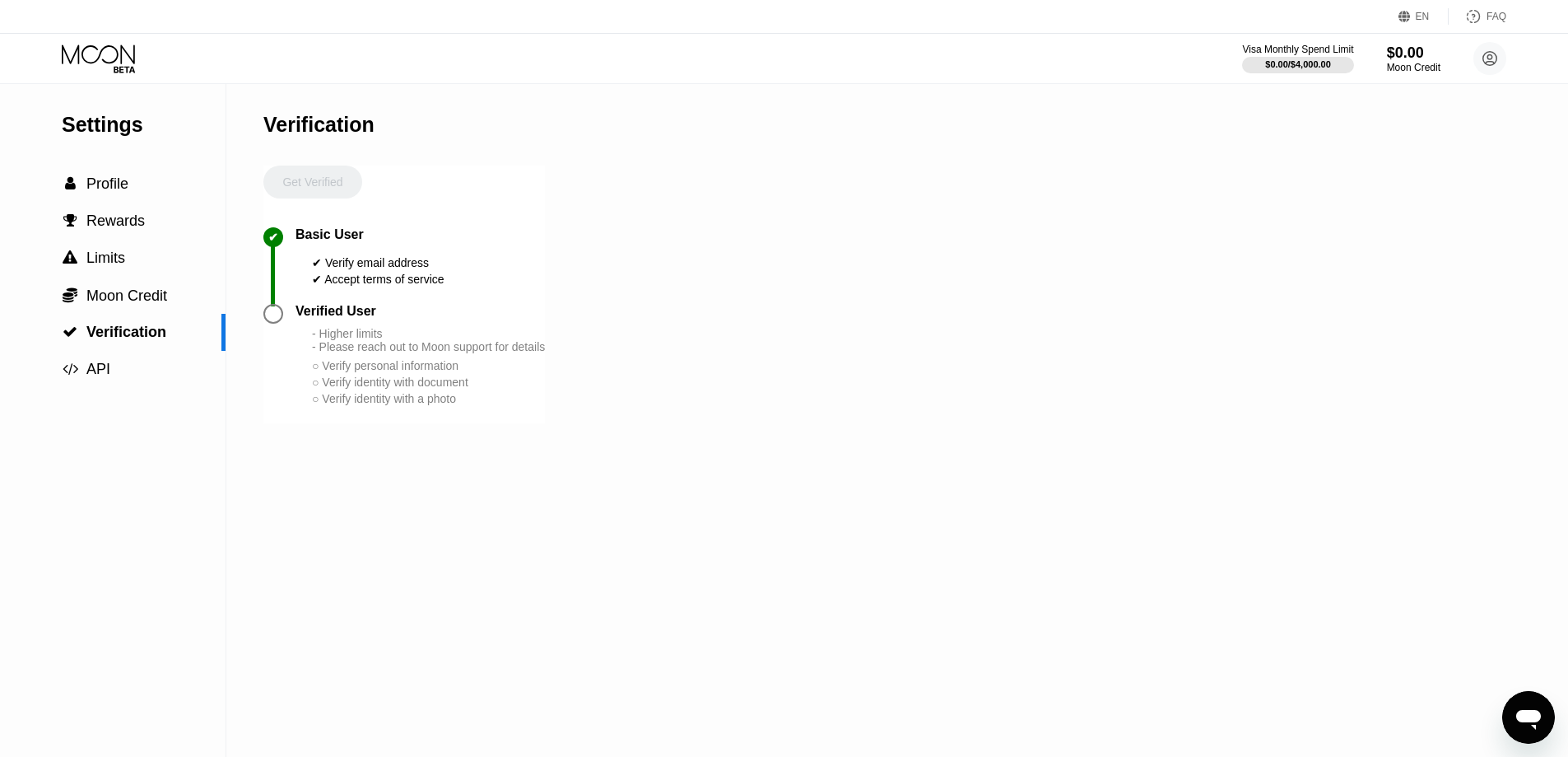
click at [266, 320] on div at bounding box center [274, 314] width 19 height 19
click at [279, 323] on div at bounding box center [274, 314] width 19 height 19
click at [205, 366] on div " API" at bounding box center [113, 369] width 226 height 18
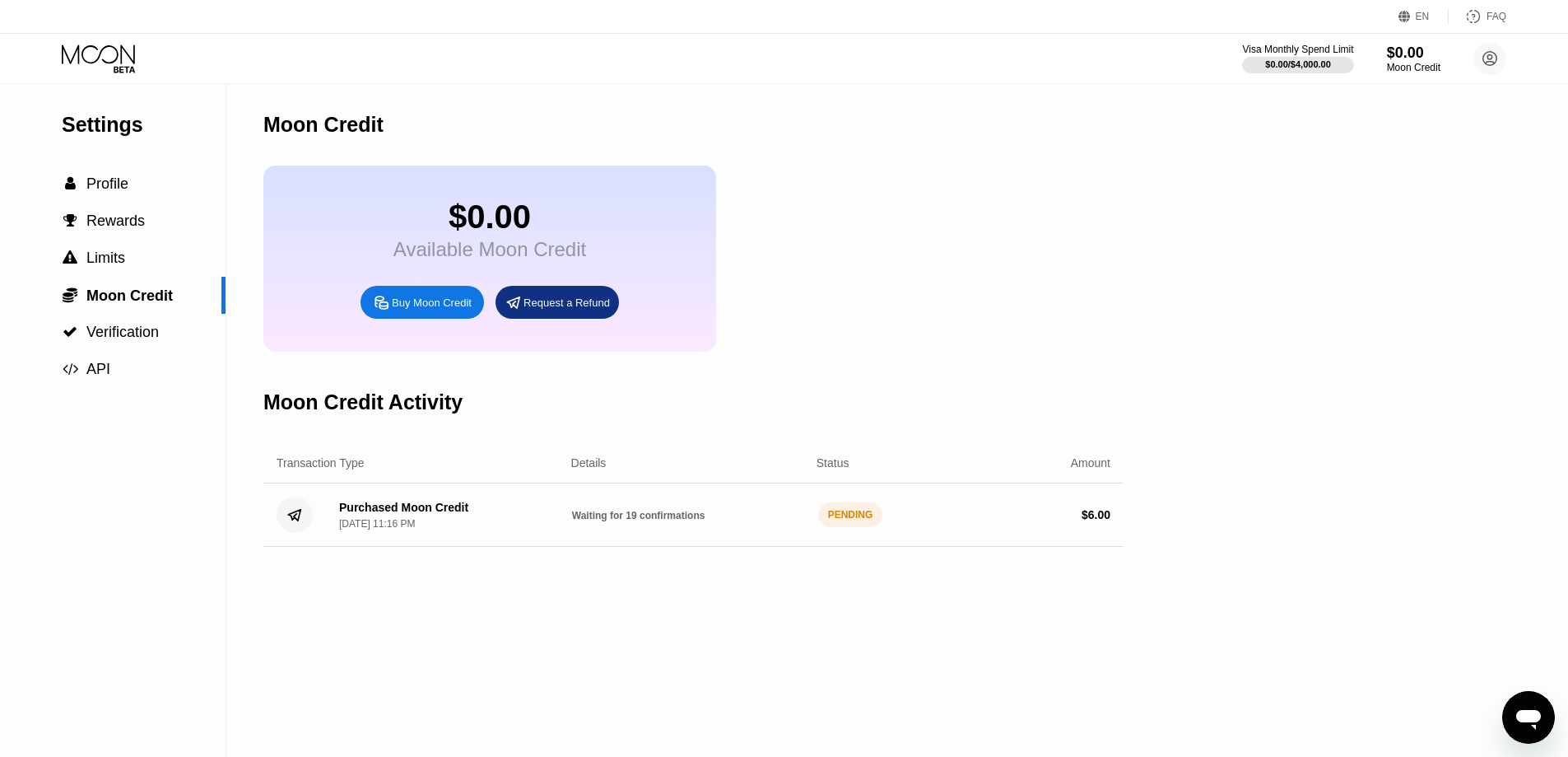
drag, startPoint x: 392, startPoint y: 461, endPoint x: 381, endPoint y: 439, distance: 24.6
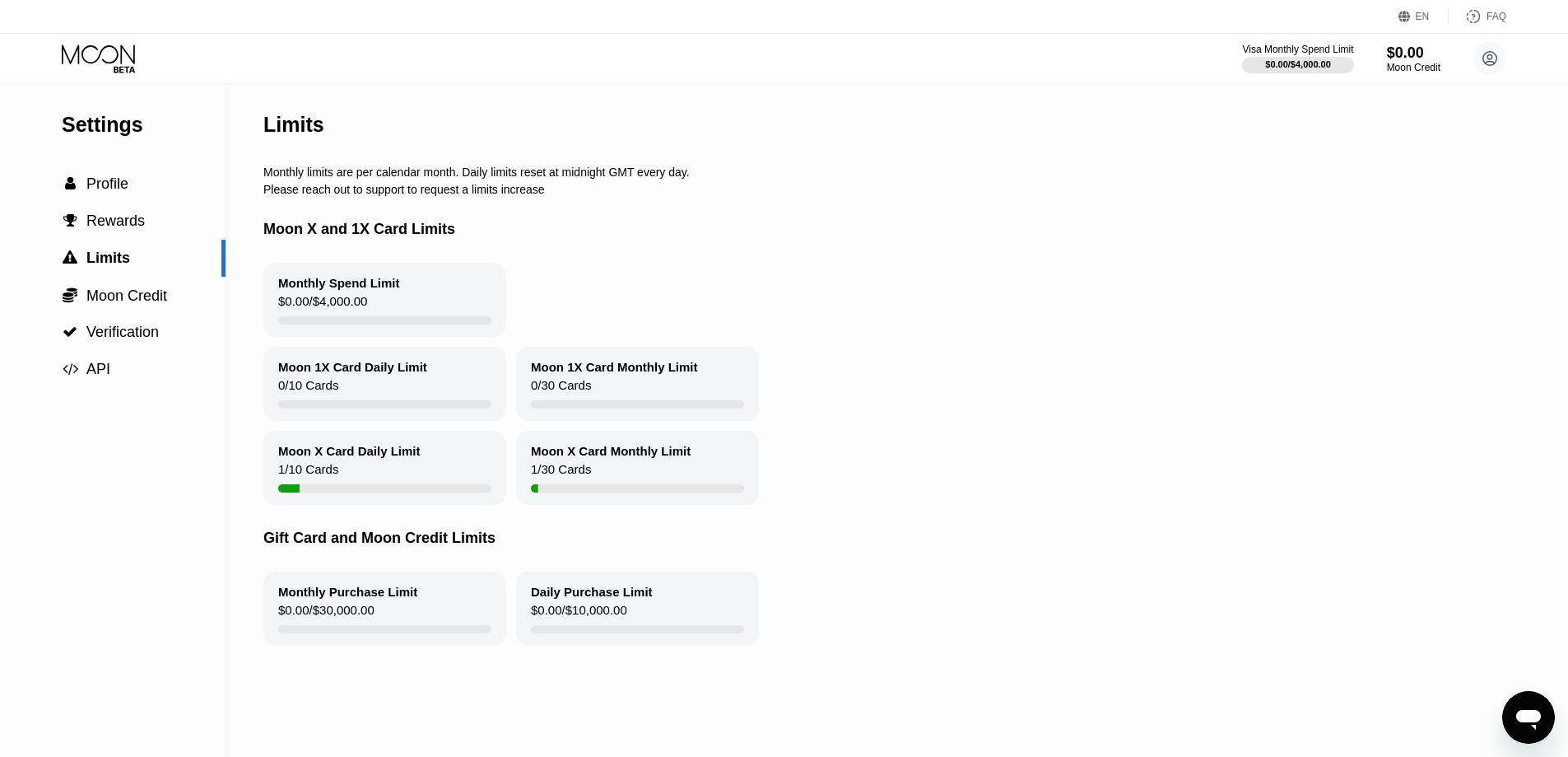
click at [125, 60] on icon at bounding box center [99, 59] width 77 height 29
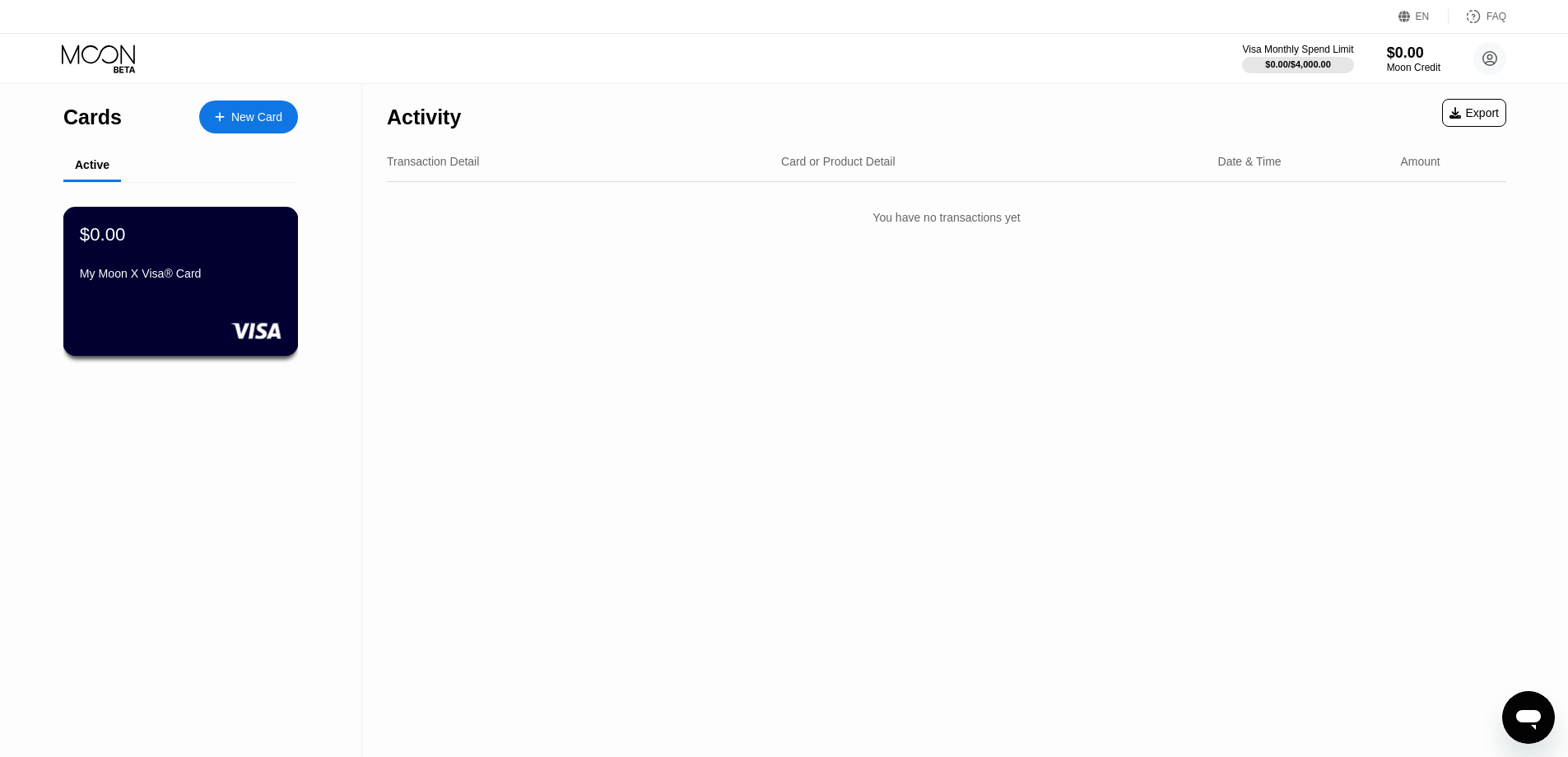
click at [218, 221] on div "$0.00 My Moon X Visa® Card" at bounding box center [181, 281] width 236 height 149
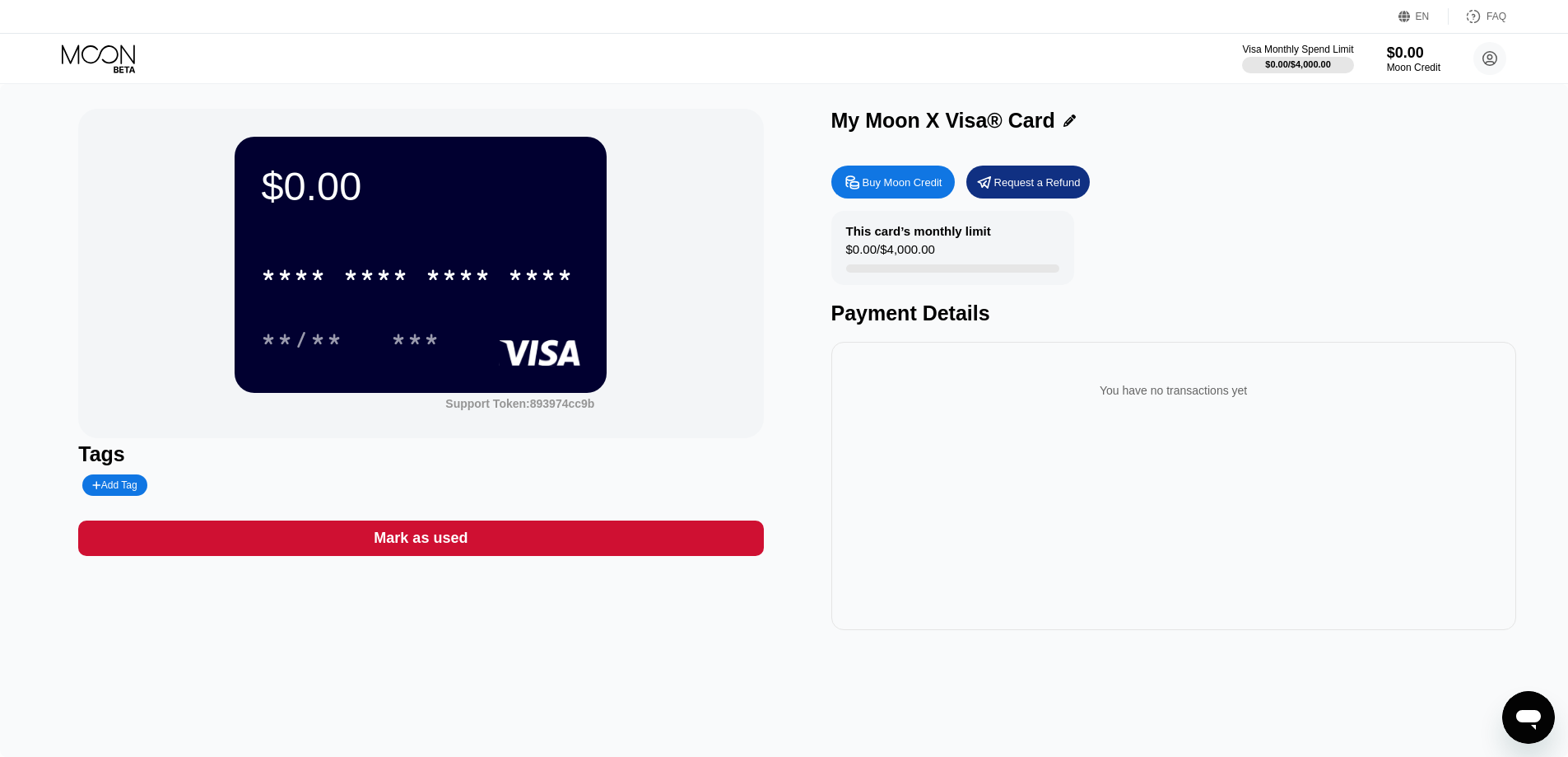
click at [874, 181] on div "Buy Moon Credit" at bounding box center [903, 182] width 80 height 14
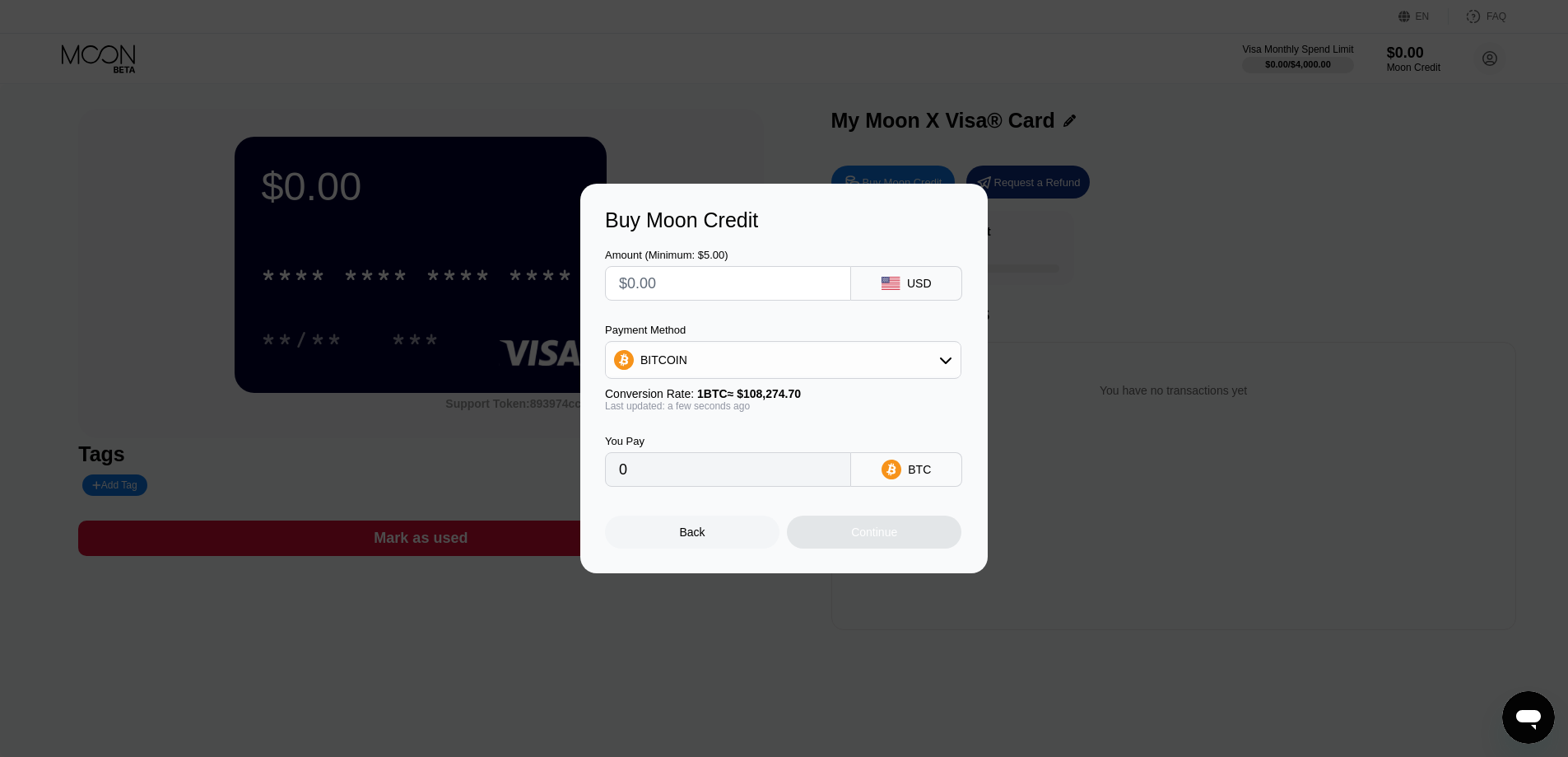
click at [879, 336] on div "Payment Method" at bounding box center [783, 329] width 356 height 13
click at [882, 342] on div "BITCOIN" at bounding box center [783, 360] width 356 height 38
click at [886, 349] on div "BITCOIN" at bounding box center [783, 360] width 355 height 33
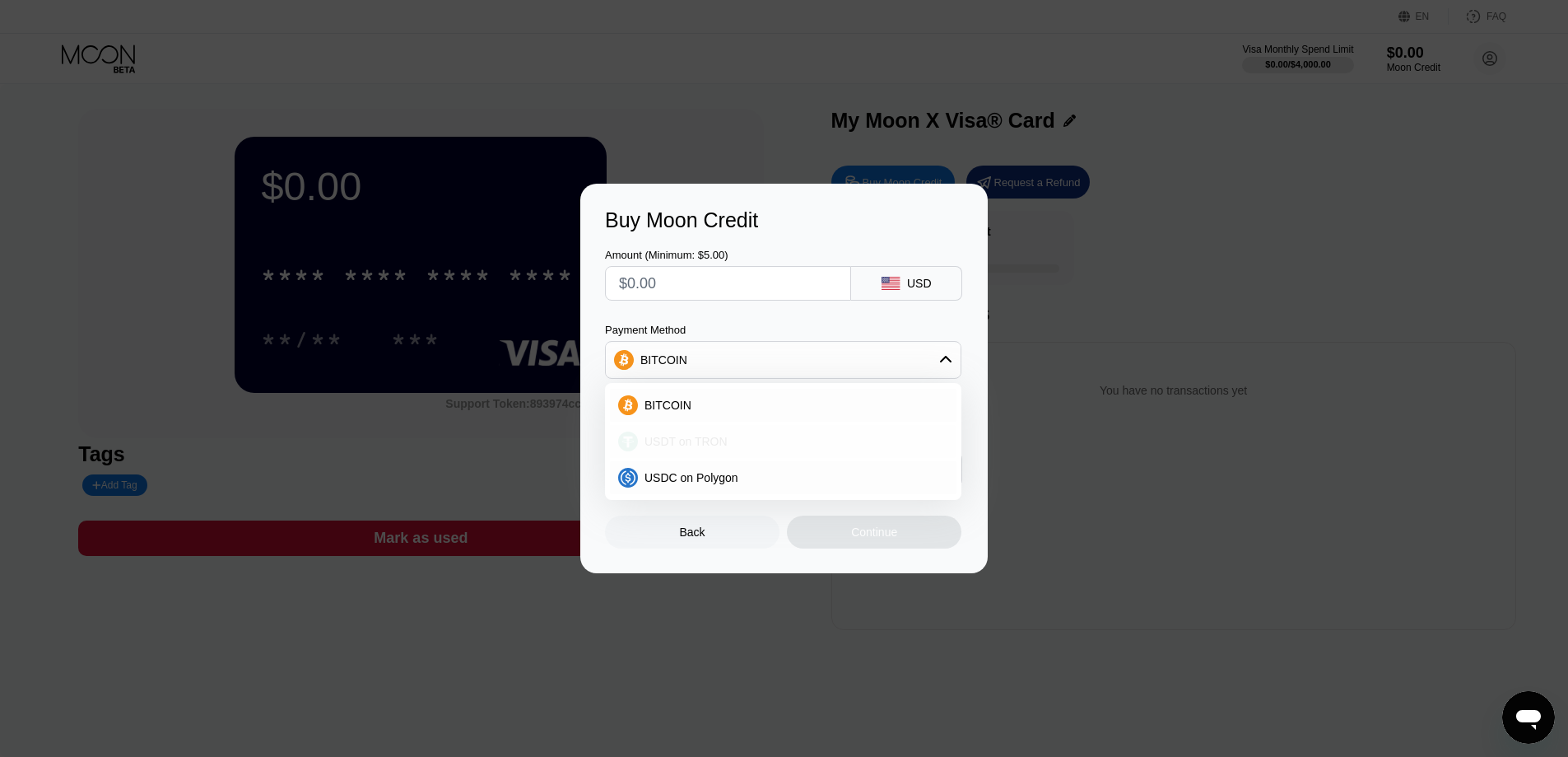
click at [770, 437] on div "USDT on TRON" at bounding box center [793, 441] width 311 height 14
type input "0.00"
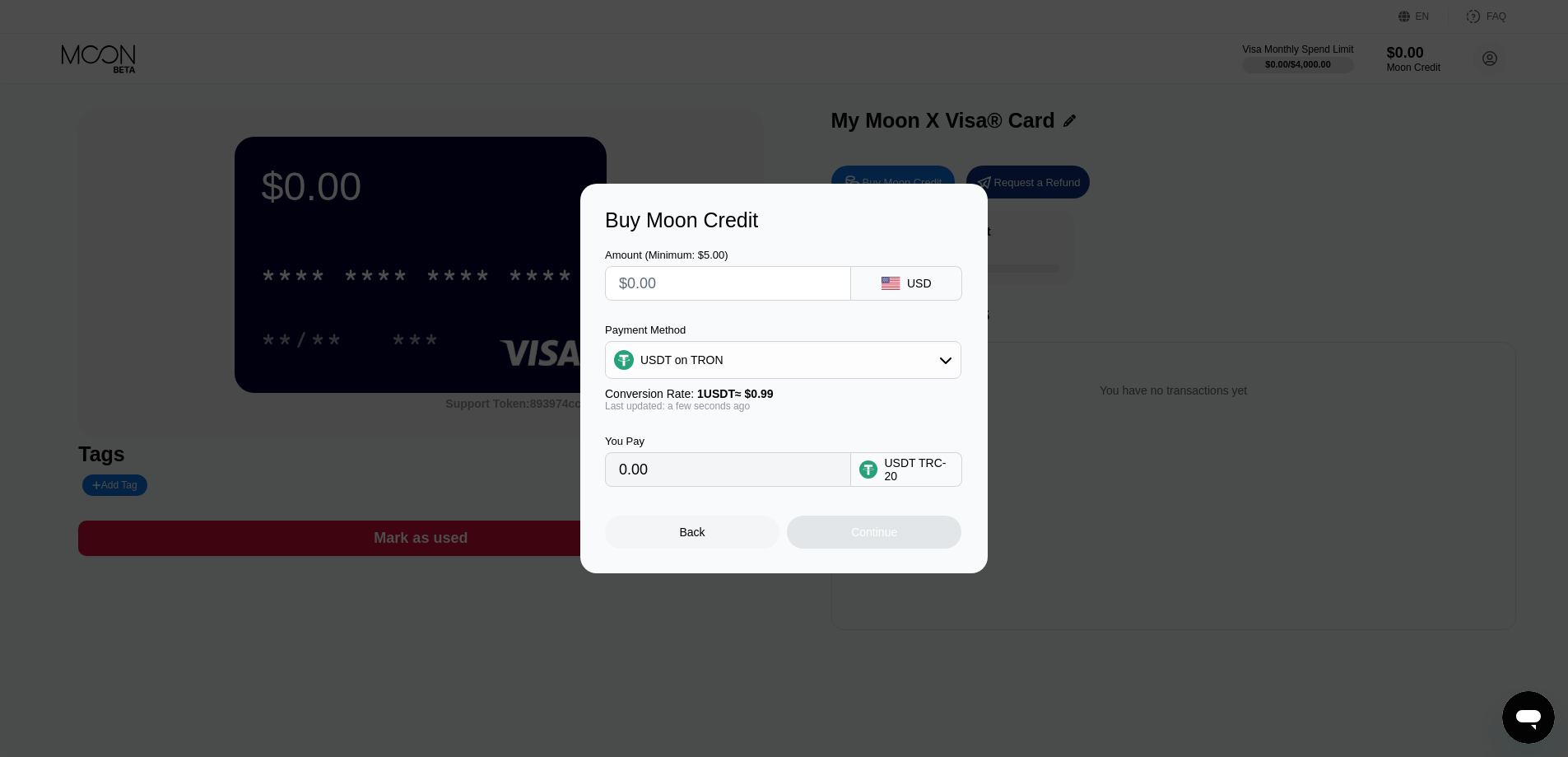
click at [767, 283] on input "text" at bounding box center [728, 284] width 218 height 33
type input "$5"
type input "5.05"
type input "$50"
type input "50.51"
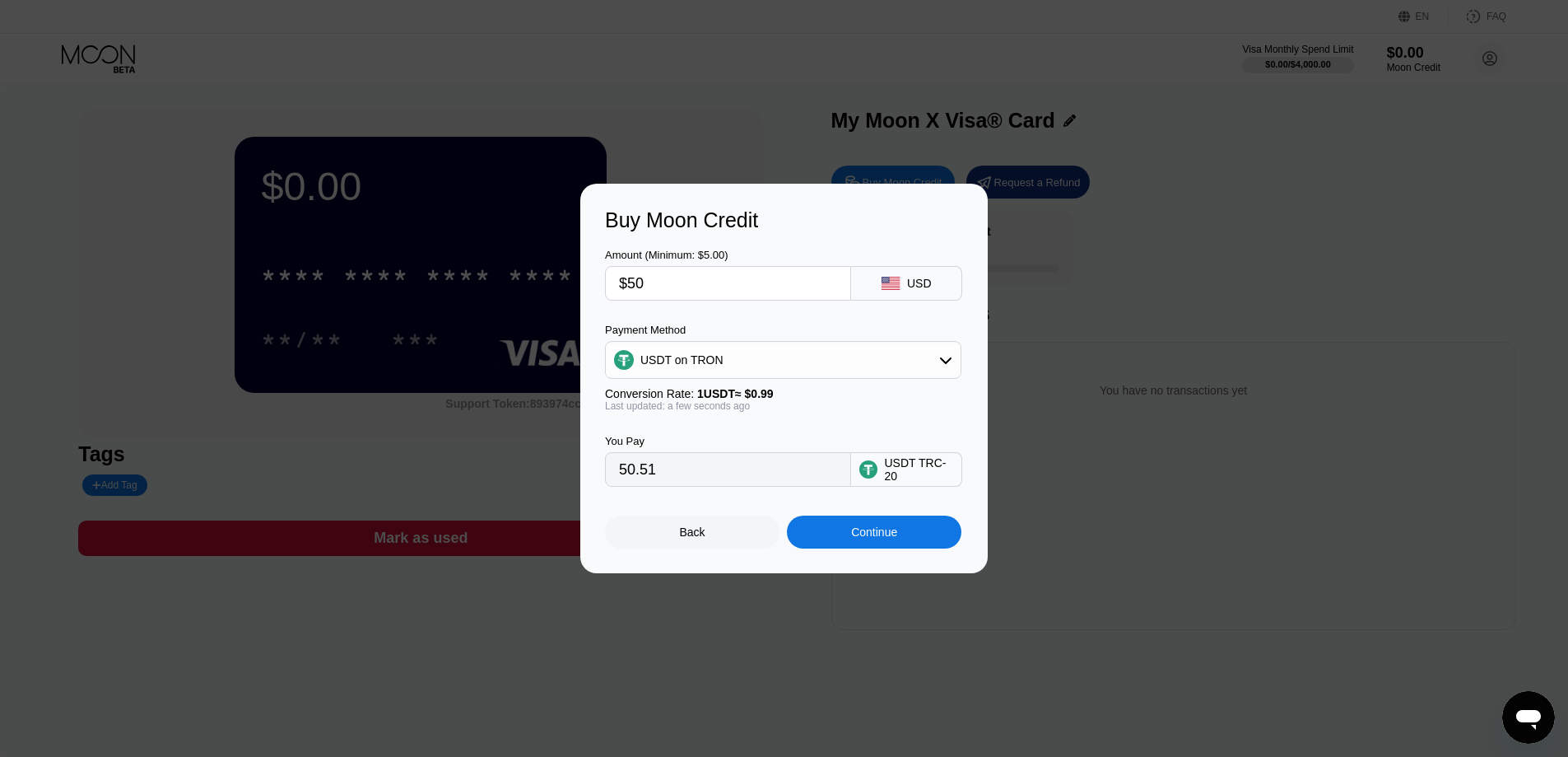
type input "$500"
type input "505.05"
type input "$500"
click at [866, 549] on div "Continue" at bounding box center [874, 532] width 174 height 33
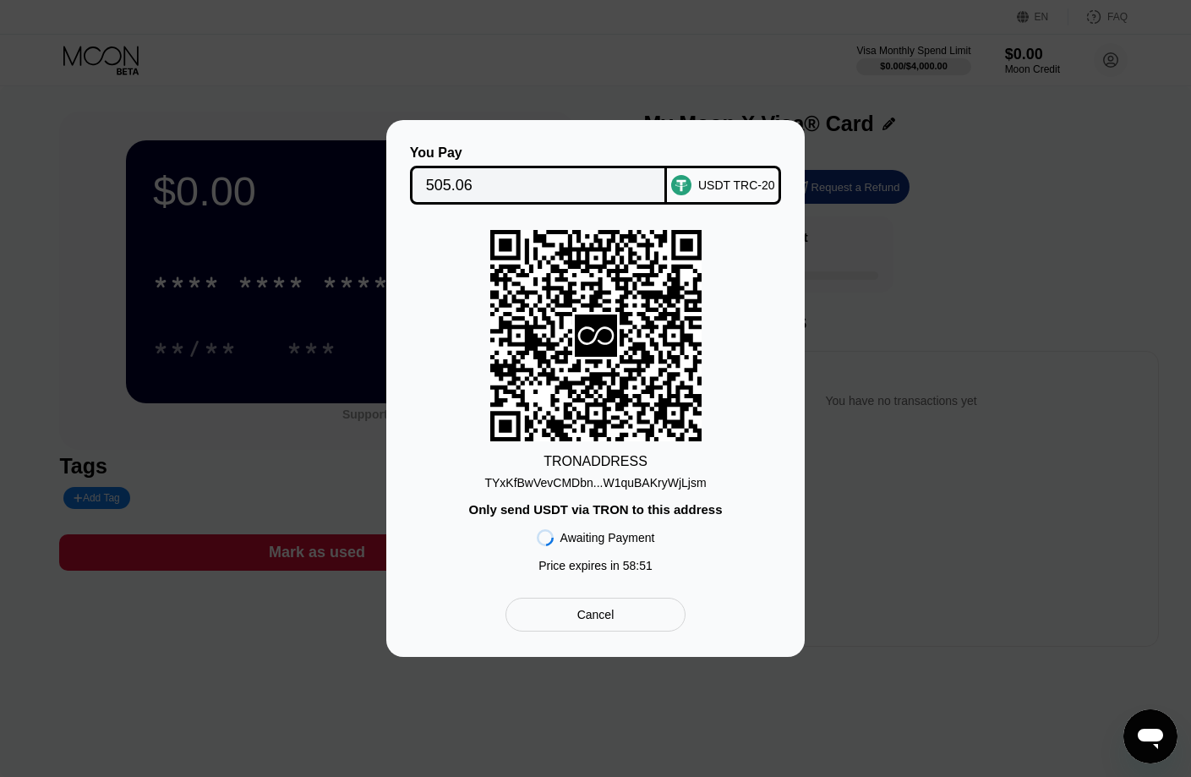
click at [670, 483] on div "TYxKfBwVevCMDbn...W1quBAKryWjLjsm" at bounding box center [594, 483] width 221 height 14
click at [899, 34] on div at bounding box center [811, 388] width 1623 height 777
click at [817, 113] on div "You Pay 505.06 USDT TRC-20 TRON ADDRESS TYxKfBwVevCMDbn...W1quBAKryWjLjsm Only …" at bounding box center [595, 388] width 1191 height 777
click at [633, 626] on div "Cancel" at bounding box center [595, 615] width 180 height 34
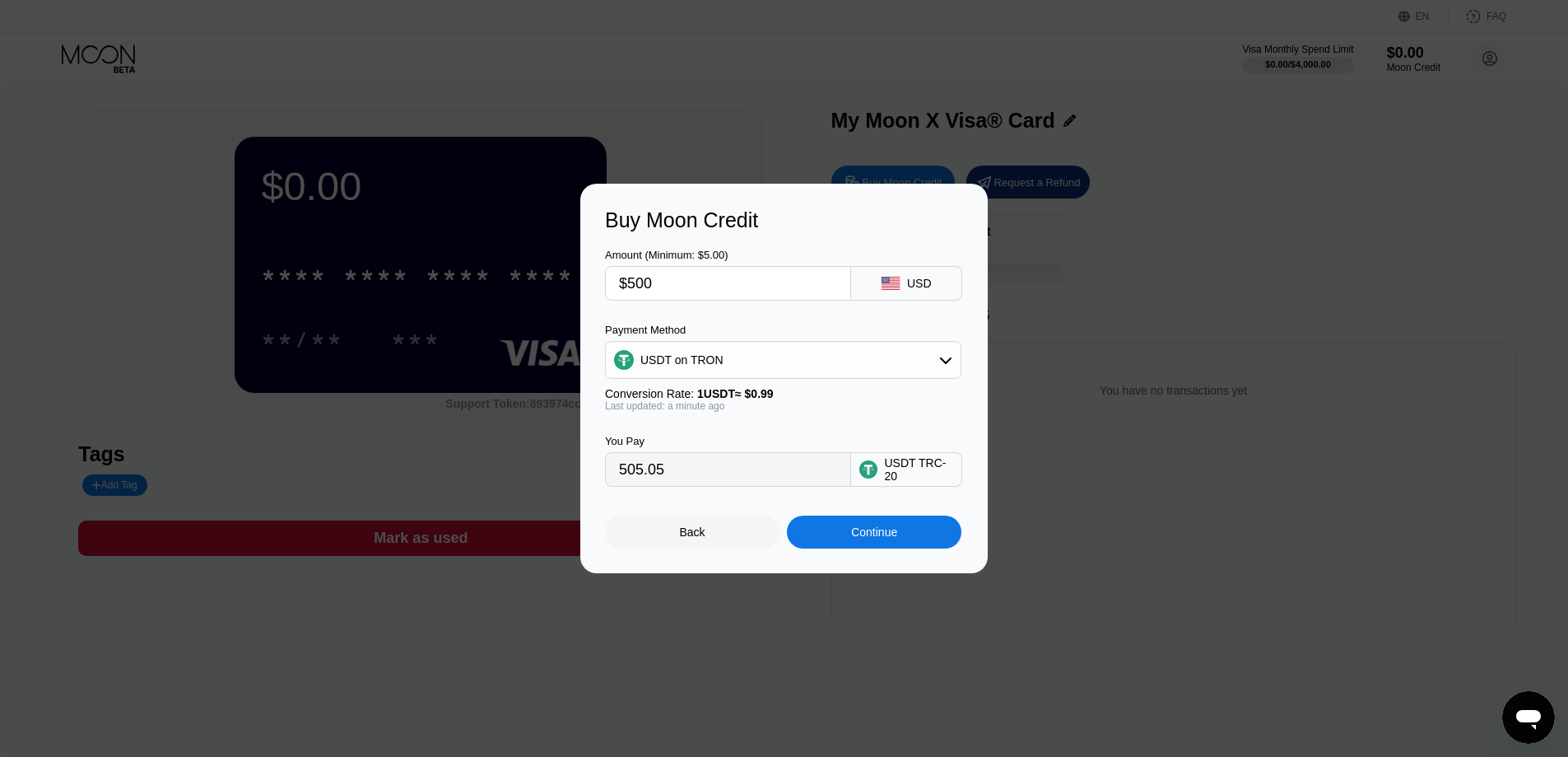
click at [700, 556] on div "Buy Moon Credit Amount (Minimum: $5.00) $500 USD Payment Method USDT on TRON Co…" at bounding box center [784, 379] width 407 height 390
click at [701, 548] on div "Back" at bounding box center [691, 532] width 174 height 33
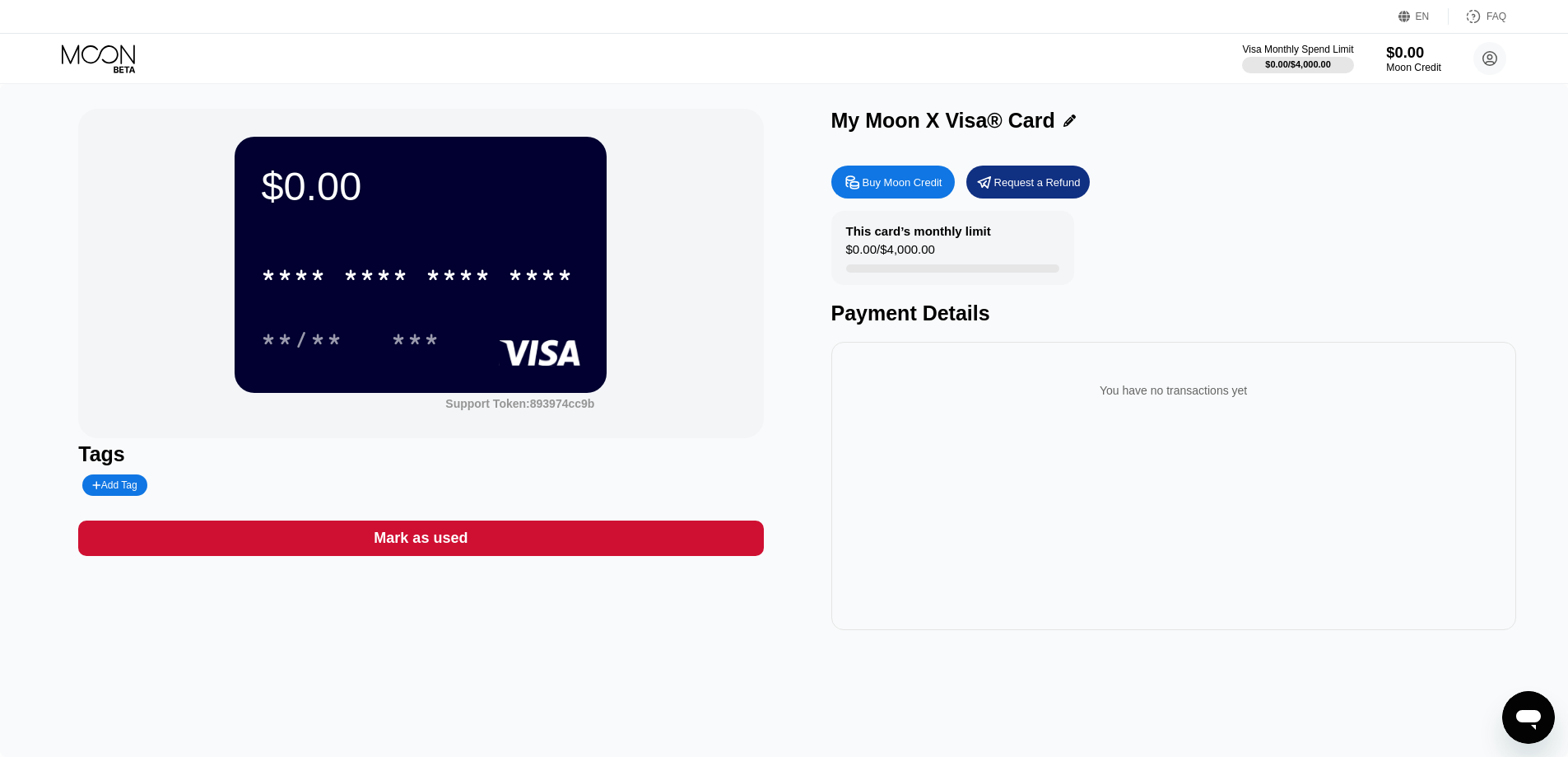
click at [1413, 57] on div "$0.00" at bounding box center [1414, 53] width 56 height 18
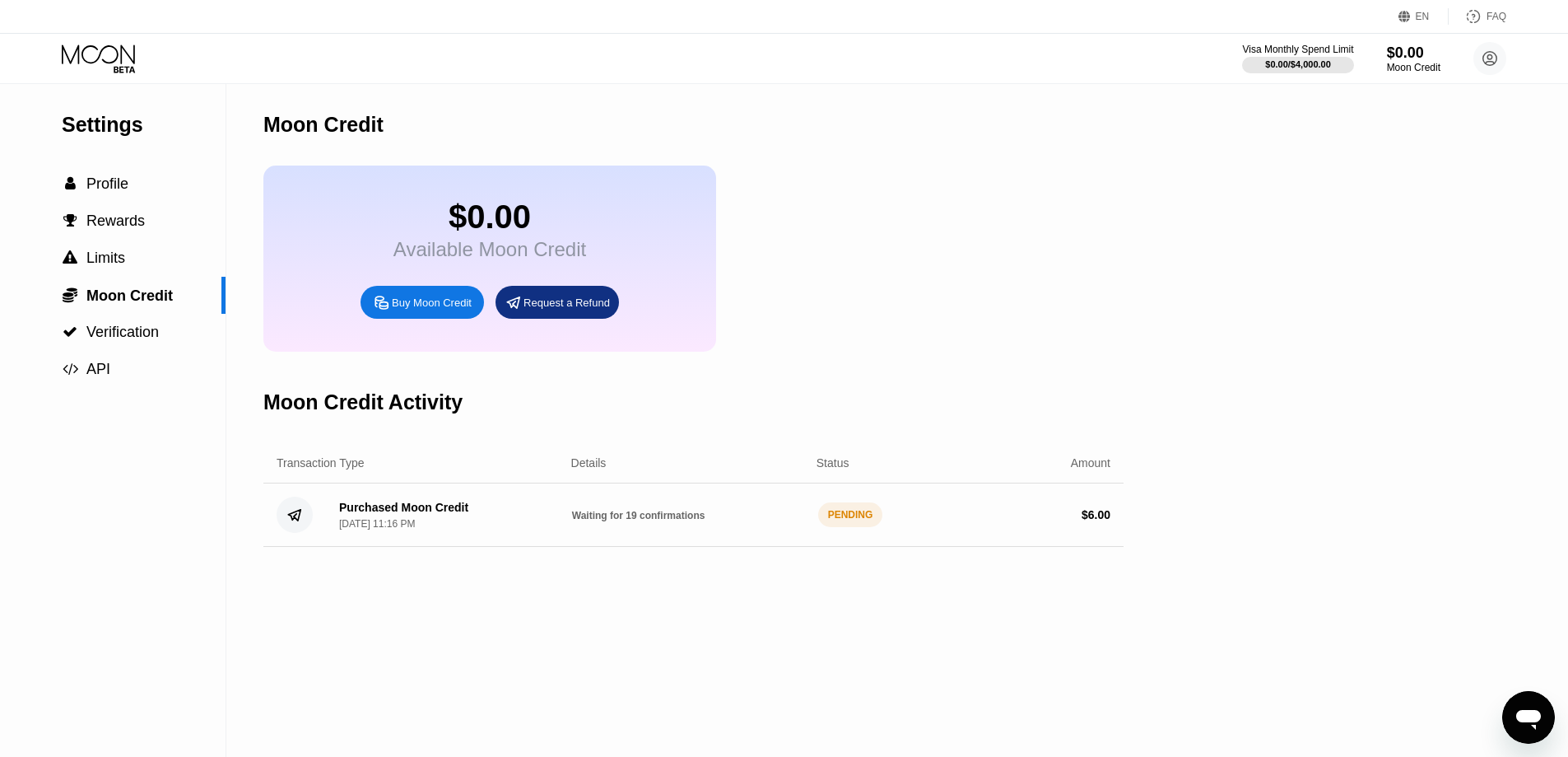
click at [450, 513] on div "Purchased Moon Credit" at bounding box center [403, 508] width 130 height 14
click at [849, 527] on div "PENDING" at bounding box center [850, 514] width 65 height 24
drag, startPoint x: 1046, startPoint y: 528, endPoint x: 1137, endPoint y: 529, distance: 91.0
click at [1137, 529] on div "Settings  Profile  Rewards  Limits  Moon Credit  Verification  API Moon C…" at bounding box center [784, 420] width 1568 height 673
click at [386, 513] on div "Purchased Moon Credit" at bounding box center [403, 508] width 130 height 14
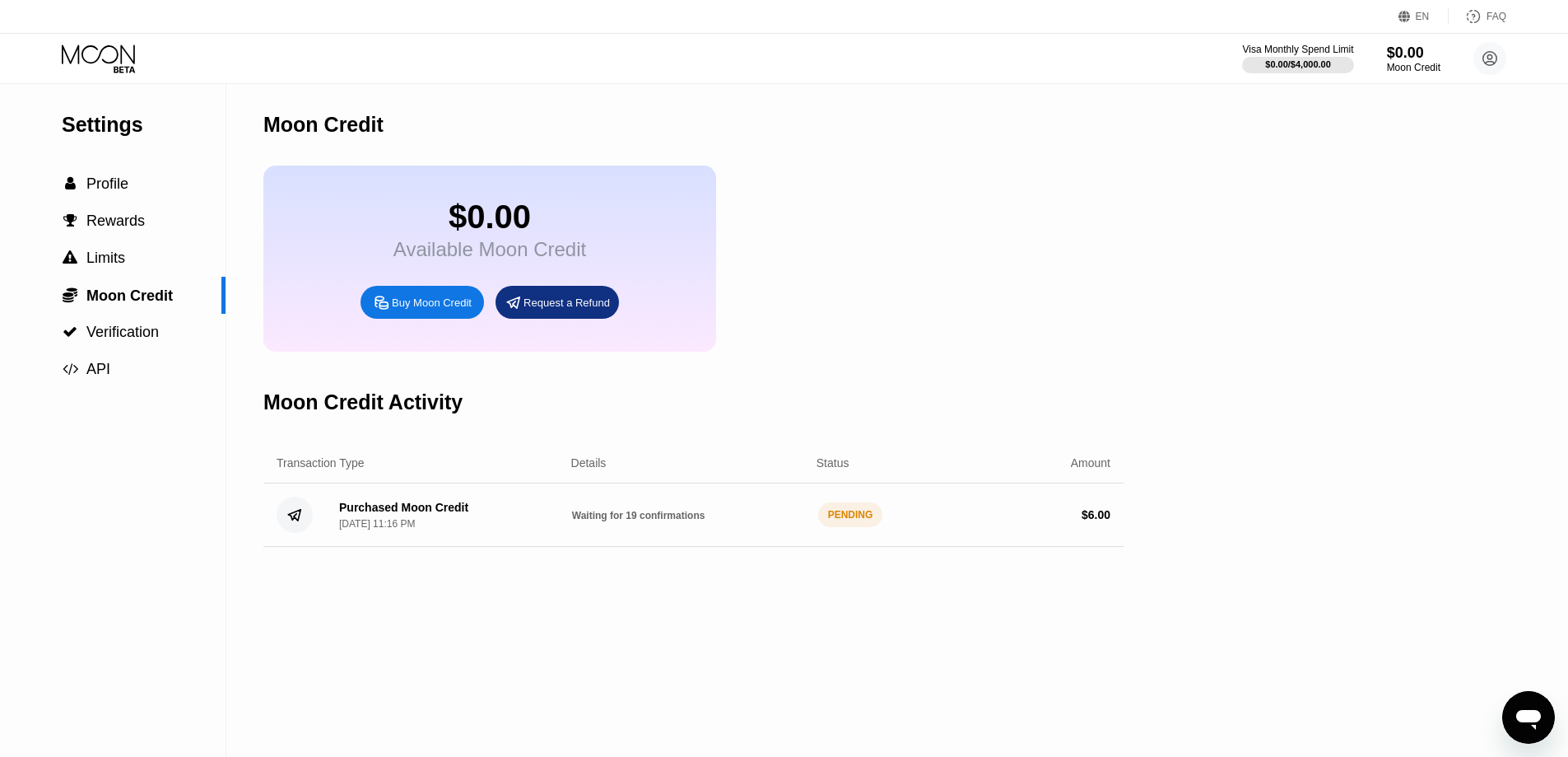
drag, startPoint x: 825, startPoint y: 530, endPoint x: 904, endPoint y: 535, distance: 79.2
click at [904, 535] on div "Purchased Moon Credit [DATE] 11:16 PM Waiting for 19 confirmations PENDING $ 6.…" at bounding box center [693, 514] width 860 height 63
drag, startPoint x: 519, startPoint y: 530, endPoint x: 480, endPoint y: 521, distance: 40.0
click at [485, 523] on div "Purchased Moon Credit [DATE] 11:16 PM Waiting for 19 confirmations PENDING $ 6.…" at bounding box center [693, 514] width 860 height 63
drag, startPoint x: 624, startPoint y: 521, endPoint x: 620, endPoint y: 532, distance: 11.7
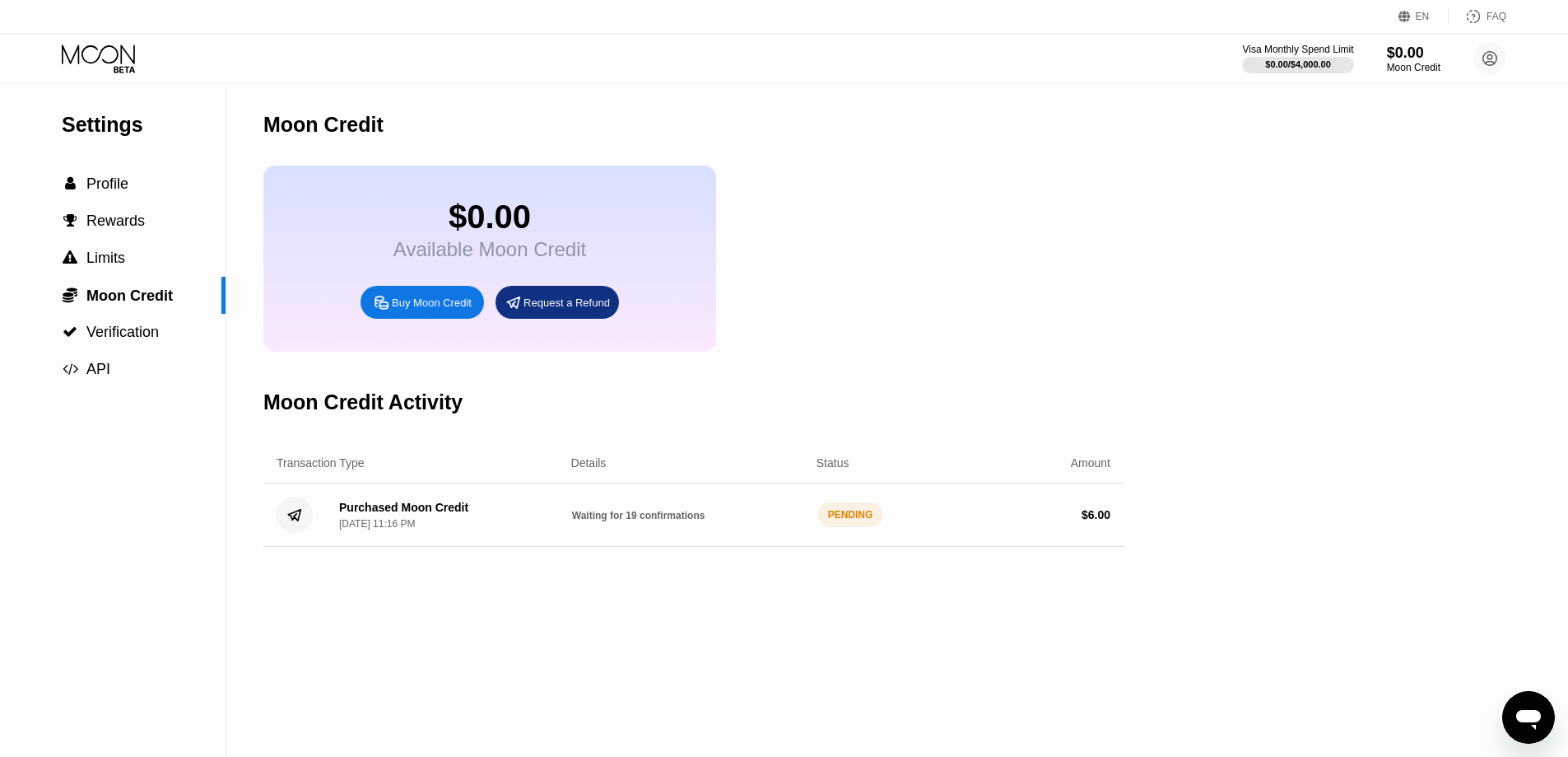
click at [620, 531] on div "Purchased Moon Credit [DATE] 11:16 PM Waiting for 19 confirmations PENDING $ 6.…" at bounding box center [693, 514] width 860 height 63
click at [619, 521] on span "Waiting for 19 confirmations" at bounding box center [638, 515] width 133 height 12
drag, startPoint x: 618, startPoint y: 532, endPoint x: 765, endPoint y: 541, distance: 147.3
click at [618, 521] on span "Waiting for 19 confirmations" at bounding box center [638, 515] width 133 height 12
click at [856, 527] on div "PENDING" at bounding box center [850, 514] width 65 height 24
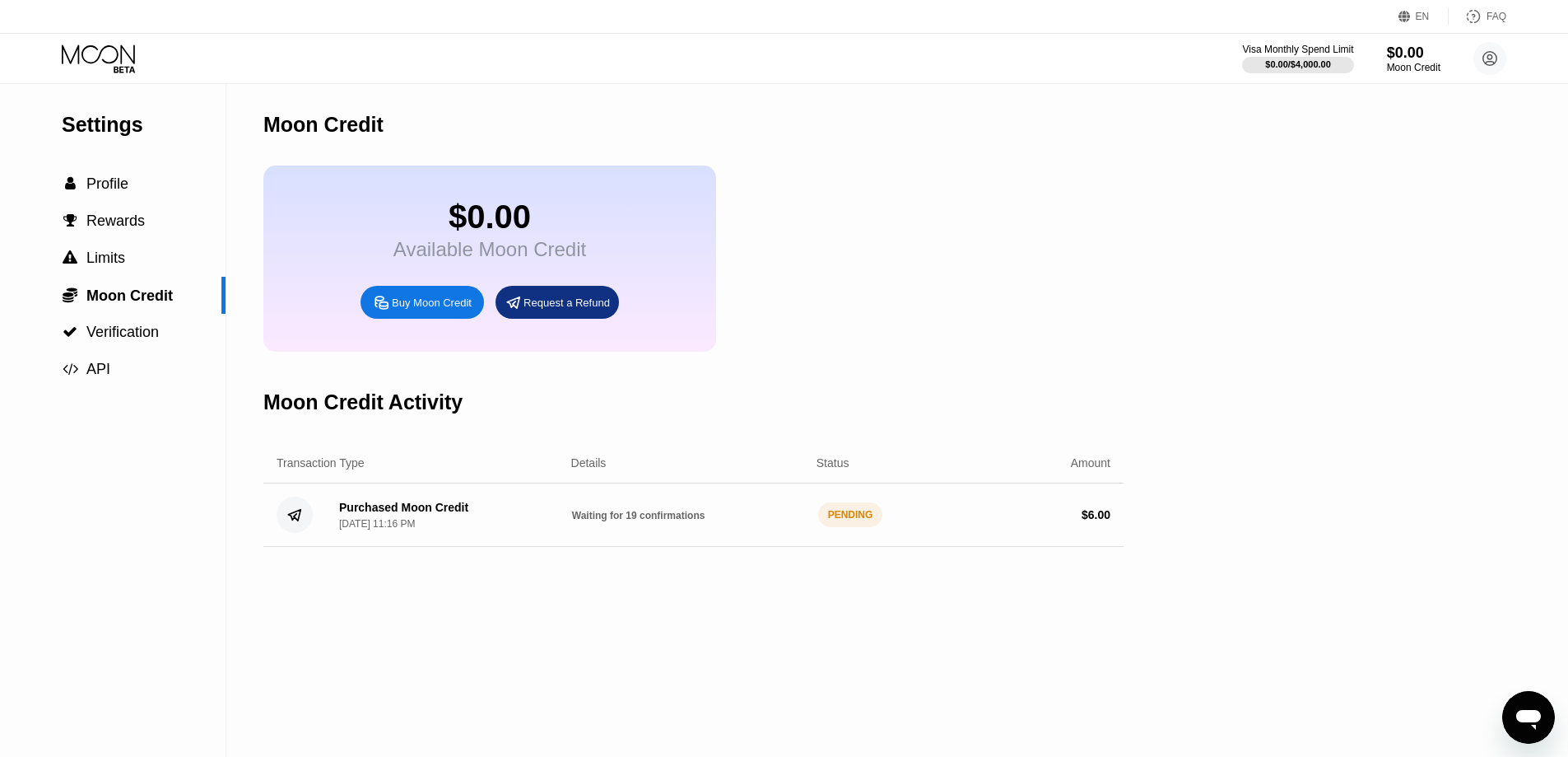
drag, startPoint x: 1067, startPoint y: 539, endPoint x: 1176, endPoint y: 519, distance: 110.8
click at [1129, 535] on div "Settings  Profile  Rewards  Limits  Moon Credit  Verification  API Moon C…" at bounding box center [784, 420] width 1568 height 673
click at [1431, 40] on div "Visa Monthly Spend Limit $0.00 / $4,000.00 $0.00 Moon Credit Amir [EMAIL_ADDRES…" at bounding box center [784, 58] width 1568 height 50
click at [1478, 61] on circle at bounding box center [1490, 58] width 33 height 33
